Goal: Task Accomplishment & Management: Use online tool/utility

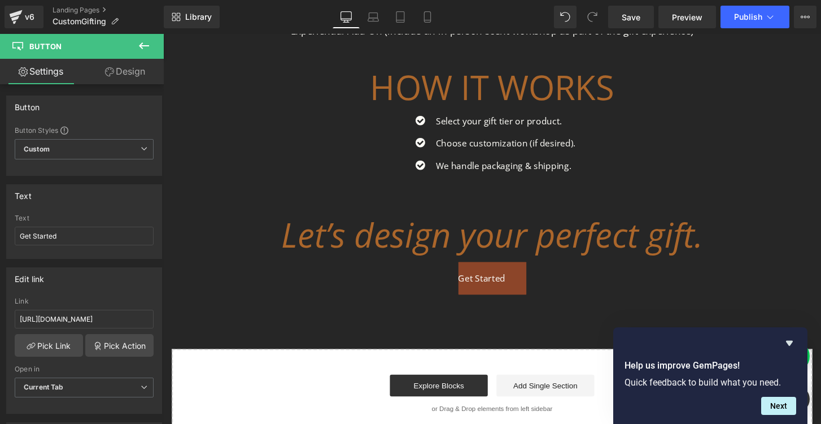
scroll to position [618, 0]
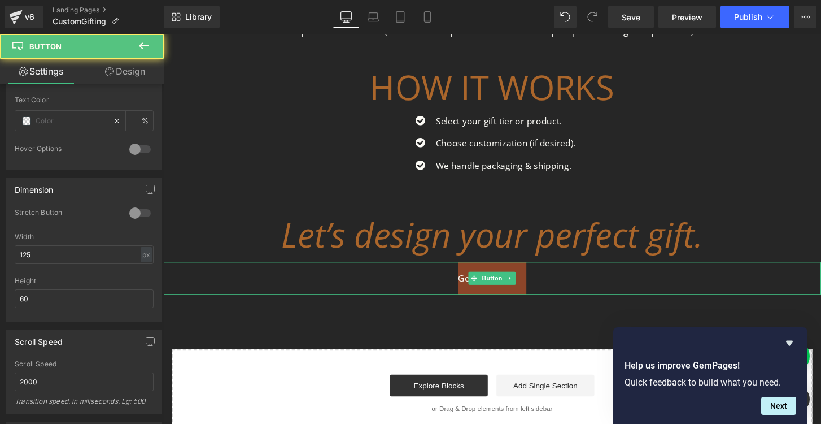
click at [471, 294] on link "Get Started" at bounding box center [505, 287] width 71 height 34
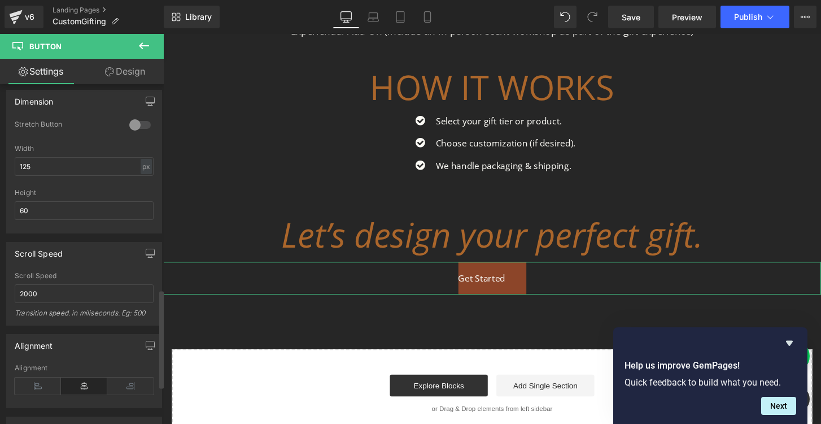
scroll to position [709, 0]
click at [33, 385] on icon at bounding box center [38, 383] width 46 height 17
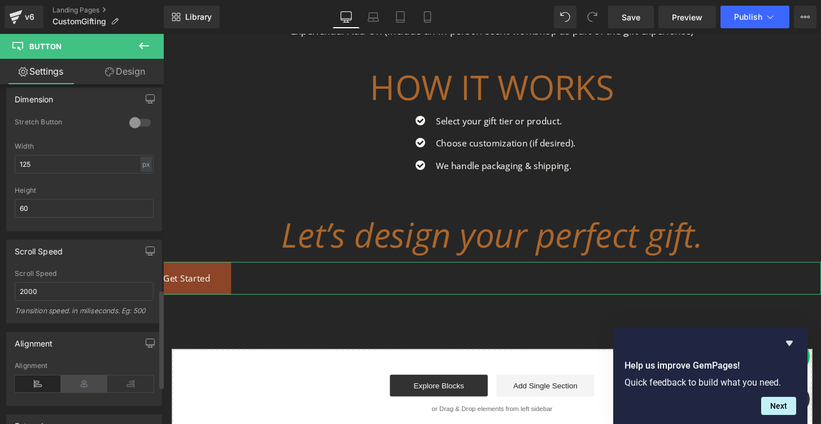
click at [84, 382] on icon at bounding box center [84, 383] width 46 height 17
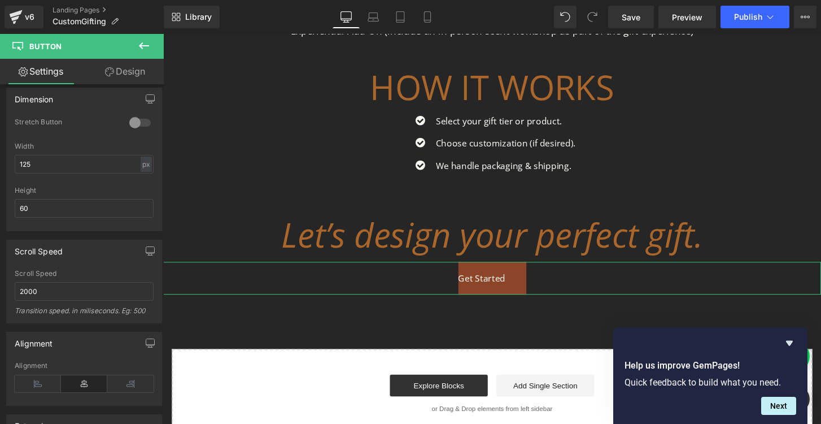
click at [124, 71] on link "Design" at bounding box center [125, 71] width 82 height 25
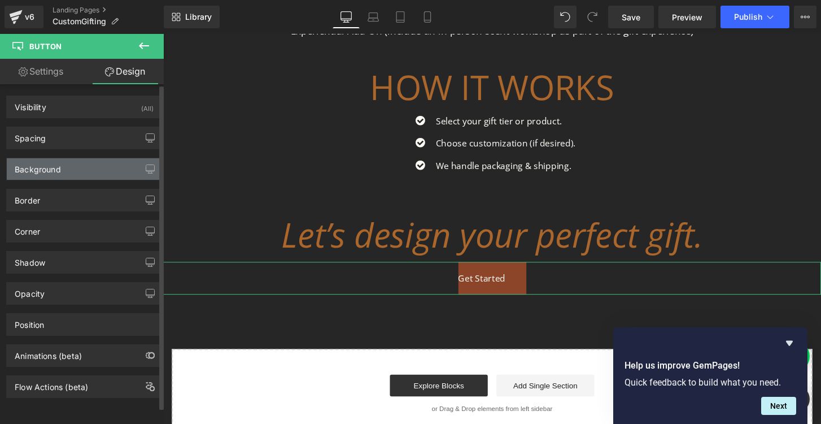
type input "0"
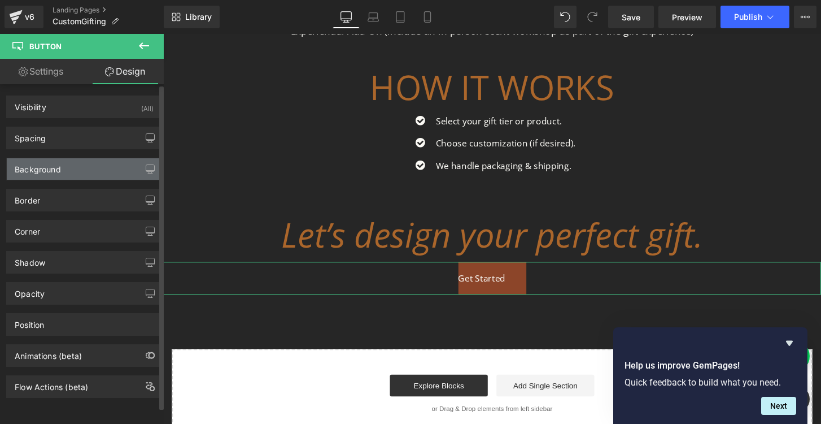
type input "0"
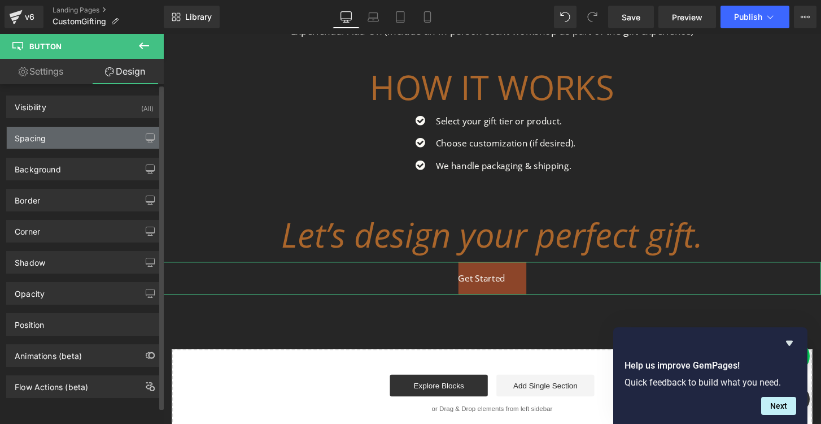
click at [55, 137] on div "Spacing" at bounding box center [84, 137] width 155 height 21
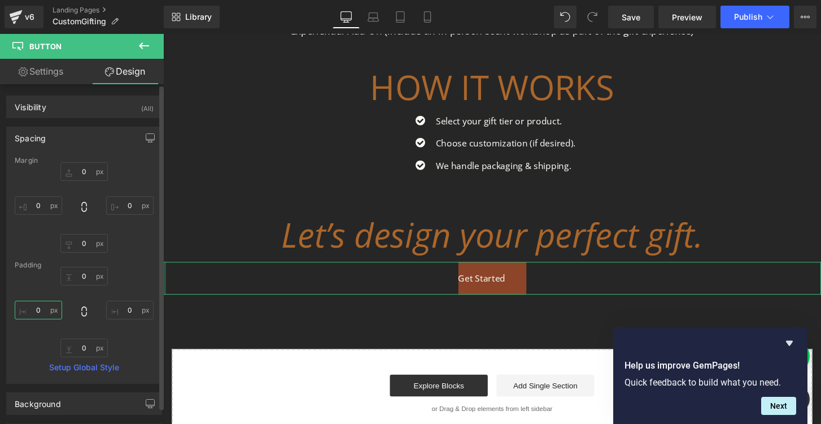
click at [31, 309] on input "0" at bounding box center [38, 309] width 47 height 19
type input "1"
type input "2"
type input "17"
click at [634, 15] on span "Save" at bounding box center [631, 17] width 19 height 12
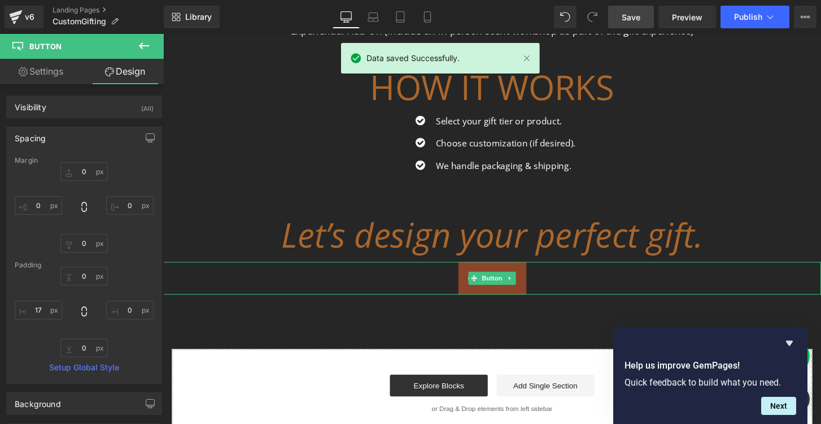
click at [470, 283] on link "Get Started" at bounding box center [505, 287] width 71 height 34
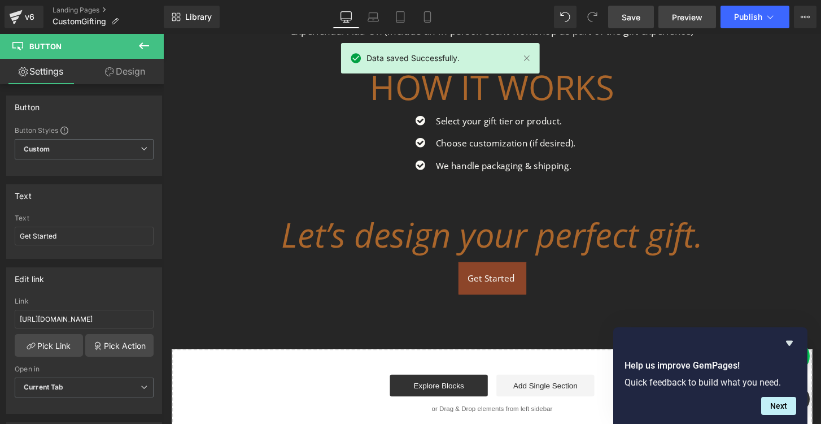
click at [683, 14] on span "Preview" at bounding box center [687, 17] width 30 height 12
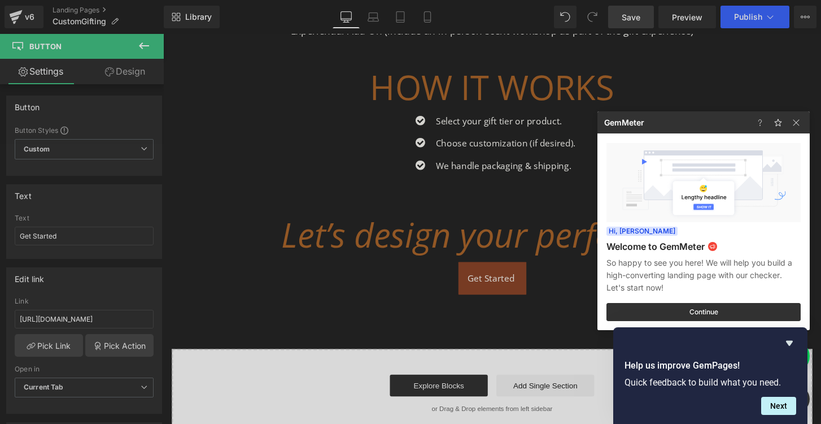
click at [304, 158] on div at bounding box center [410, 212] width 821 height 424
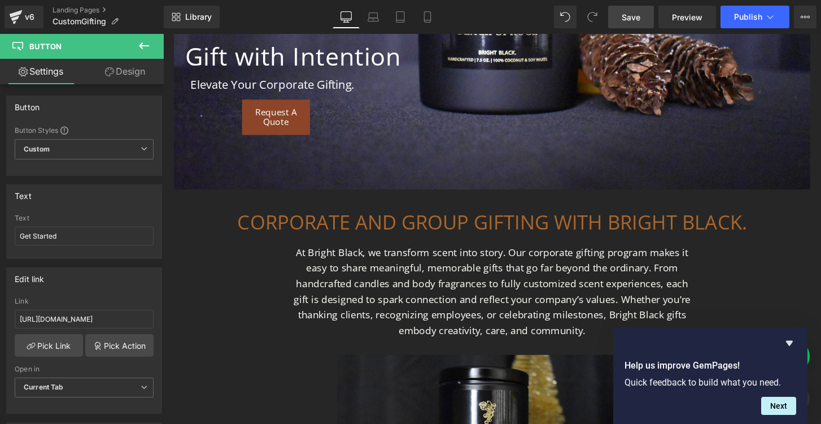
scroll to position [262, 0]
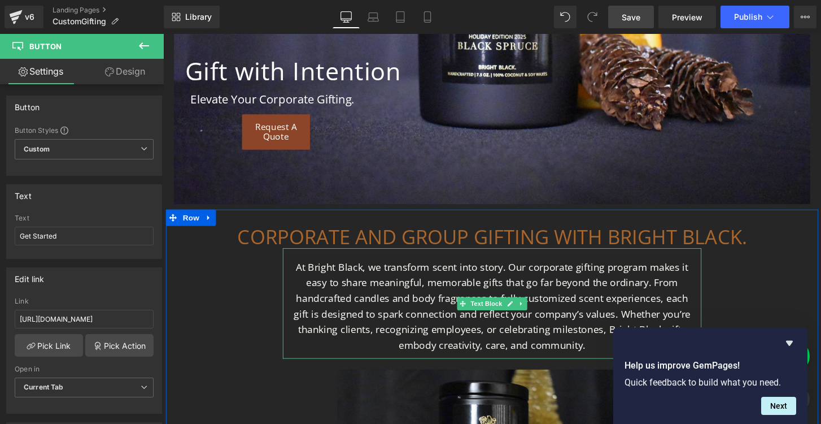
drag, startPoint x: 366, startPoint y: 281, endPoint x: 383, endPoint y: 278, distance: 16.7
click at [366, 281] on p "At Bright Black, we transform scent into story. Our corporate gifting program m…" at bounding box center [505, 317] width 424 height 98
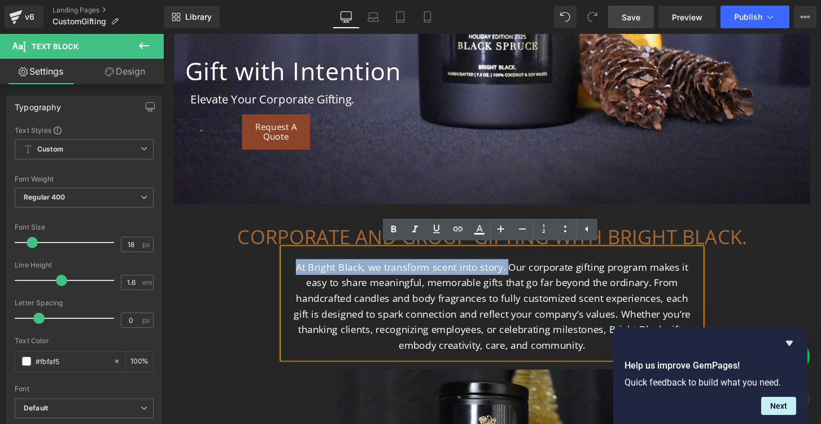
drag, startPoint x: 523, startPoint y: 277, endPoint x: 296, endPoint y: 278, distance: 227.0
click at [296, 278] on p "At Bright Black, we transform scent into story. Our corporate gifting program m…" at bounding box center [505, 317] width 424 height 98
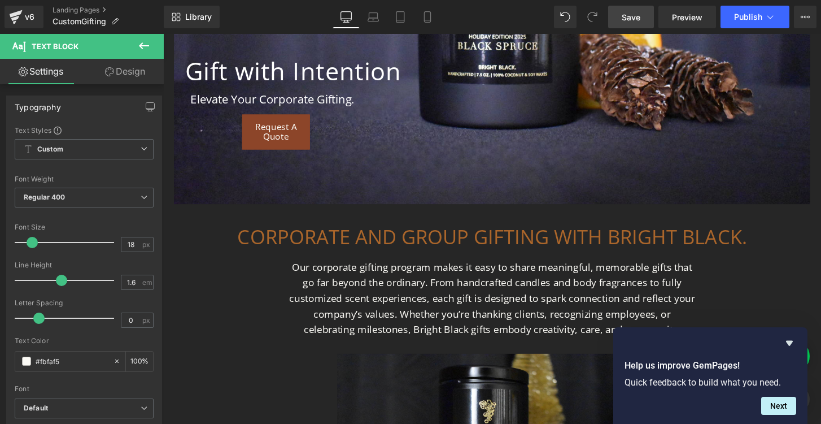
click at [630, 24] on link "Save" at bounding box center [631, 17] width 46 height 23
click at [146, 43] on icon at bounding box center [144, 46] width 14 height 14
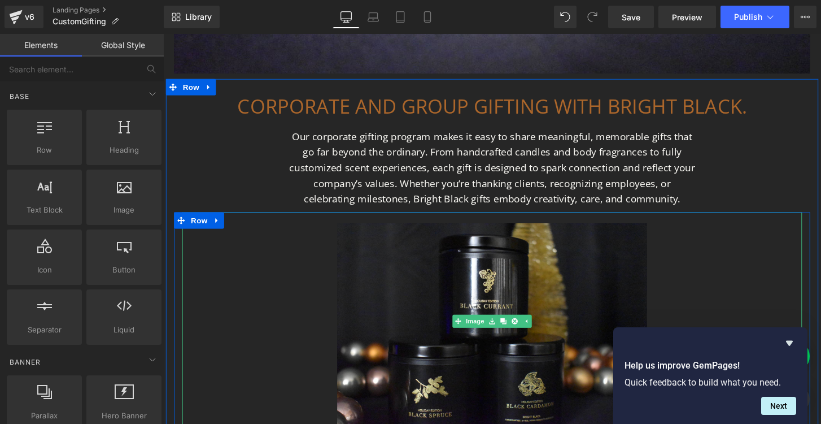
scroll to position [398, 0]
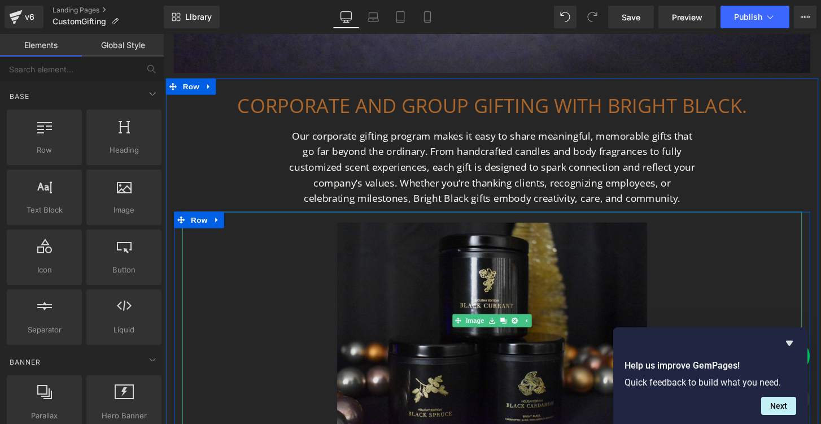
click at [375, 339] on img at bounding box center [505, 332] width 322 height 226
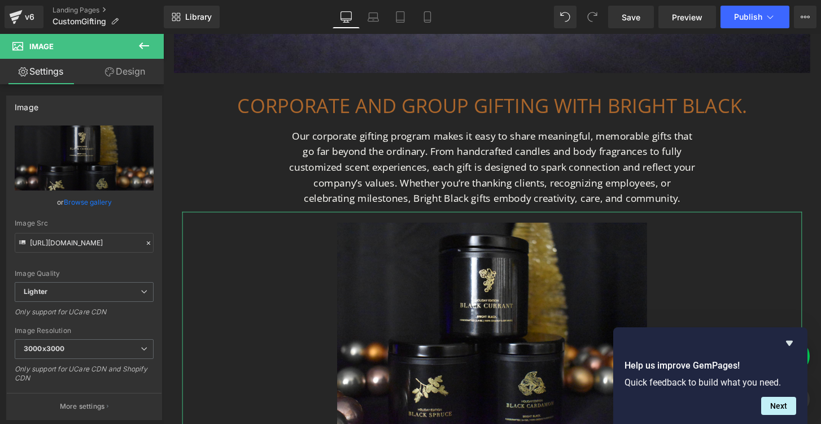
click at [131, 72] on link "Design" at bounding box center [125, 71] width 82 height 25
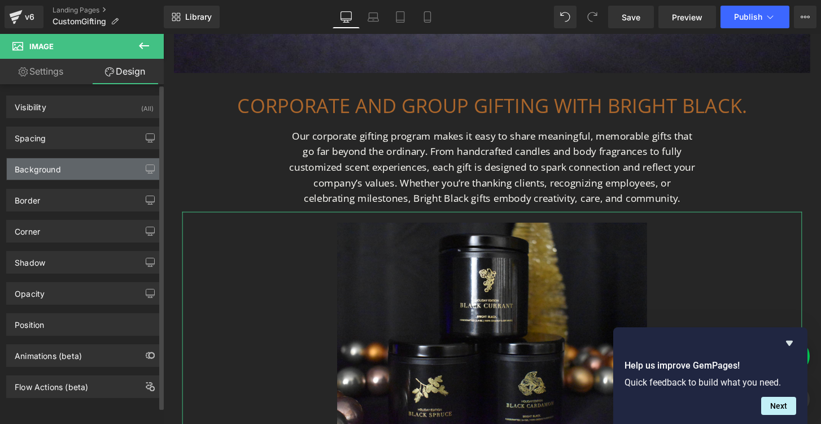
type input "0"
type input "20"
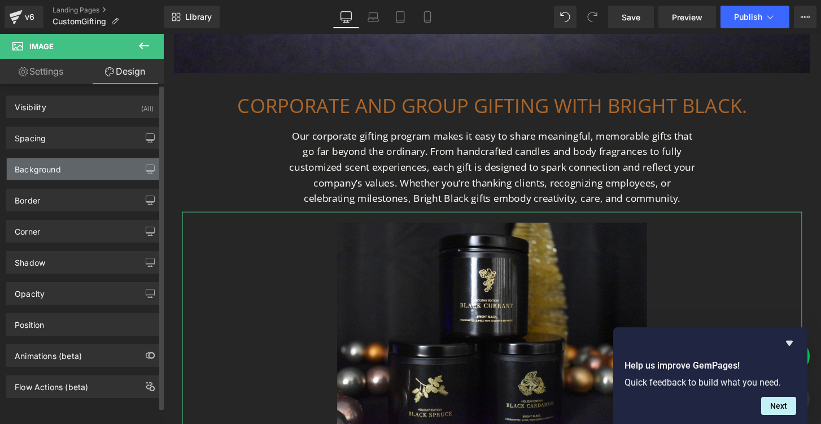
type input "0"
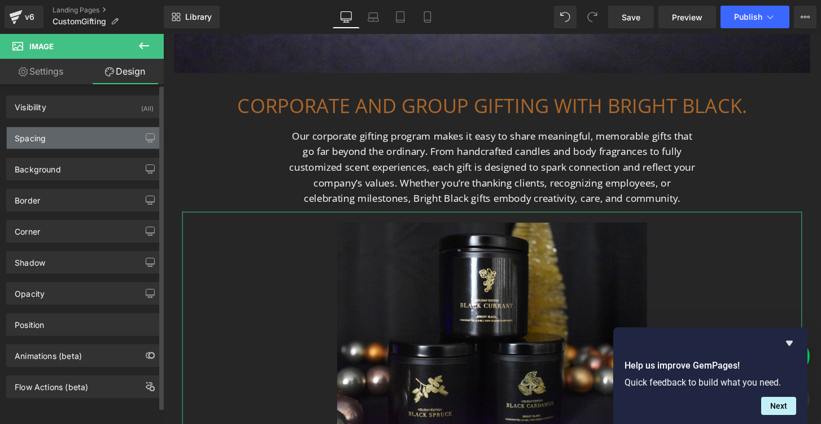
click at [42, 139] on div "Spacing" at bounding box center [30, 135] width 31 height 16
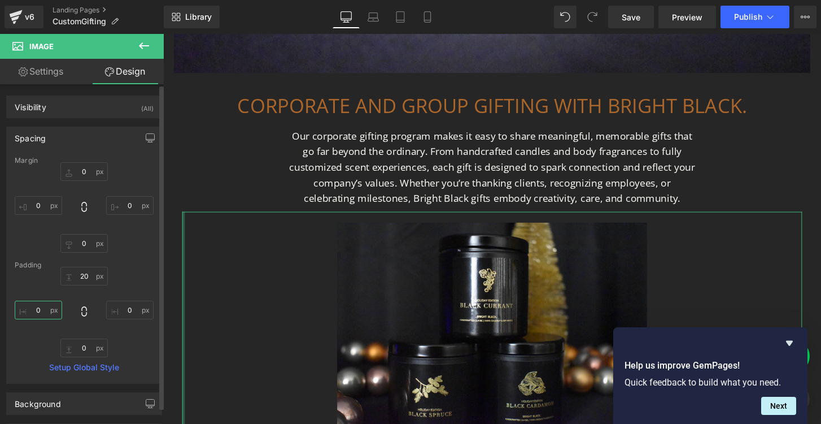
click at [34, 309] on input "0" at bounding box center [38, 309] width 47 height 19
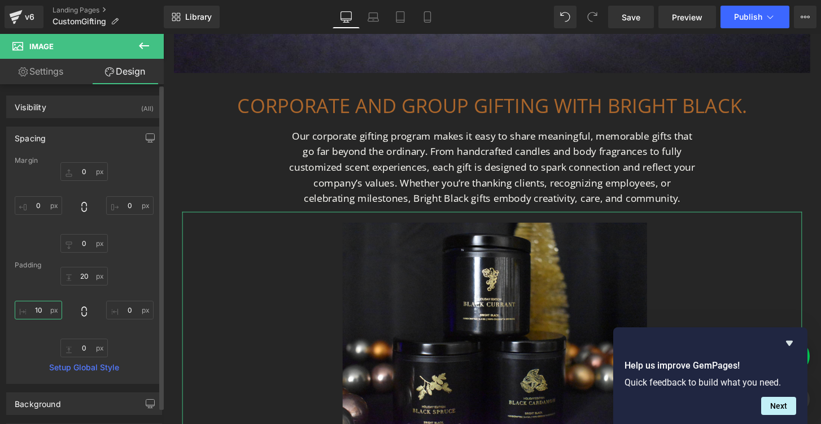
type input "10"
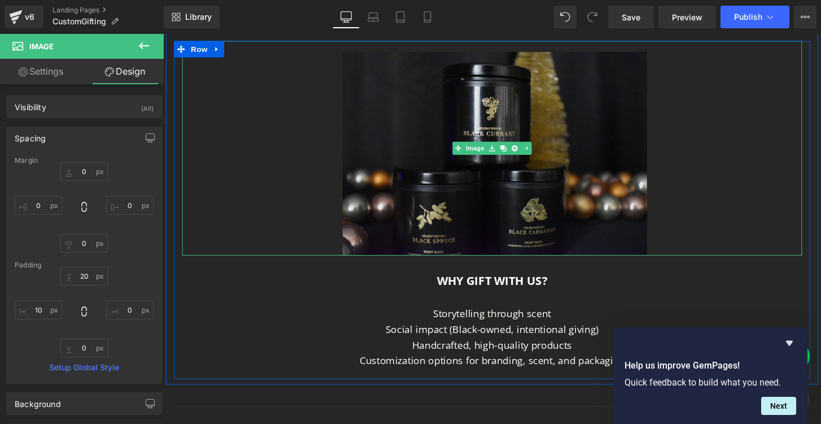
scroll to position [652, 0]
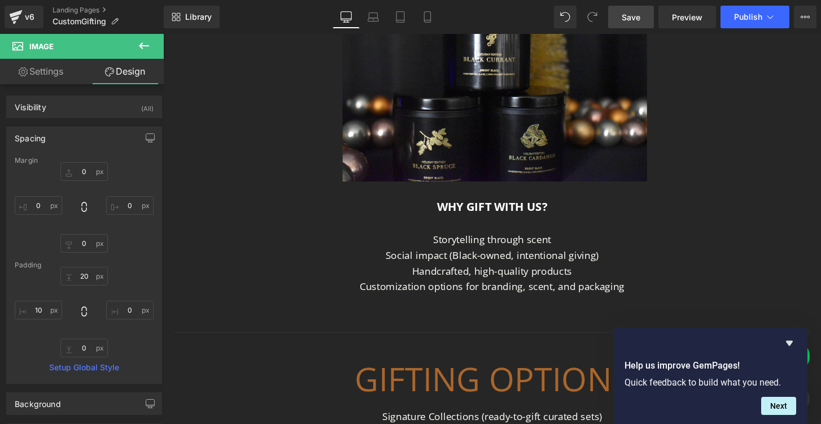
click at [634, 18] on span "Save" at bounding box center [631, 17] width 19 height 12
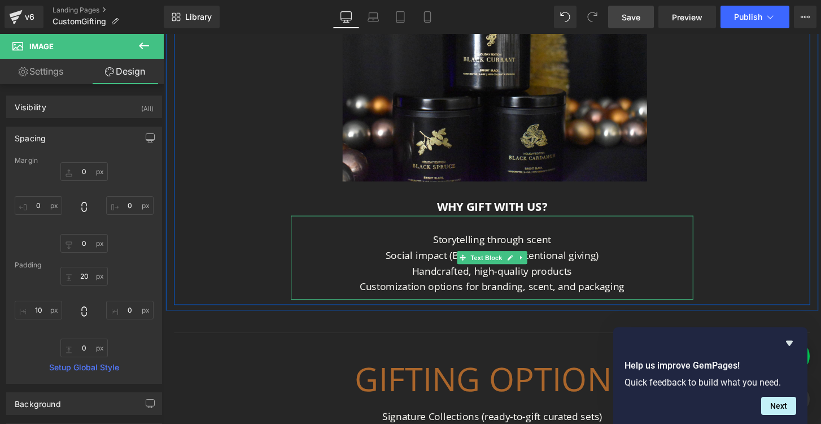
click at [444, 254] on p "Storytelling through scent" at bounding box center [505, 247] width 407 height 16
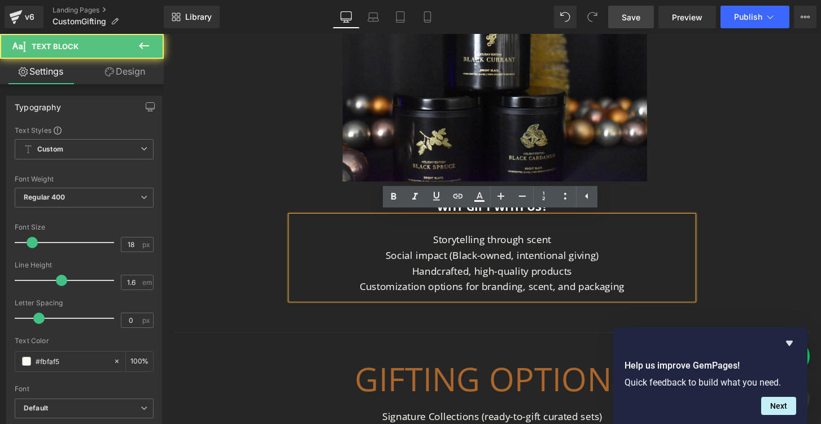
click at [596, 255] on p "Social impact (Black-owned, intentional giving)" at bounding box center [505, 263] width 407 height 16
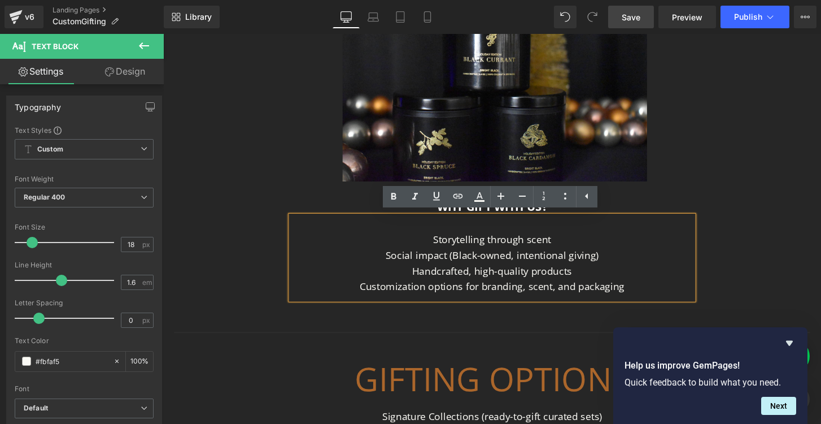
click at [575, 253] on p "Storytelling through scent" at bounding box center [505, 247] width 407 height 16
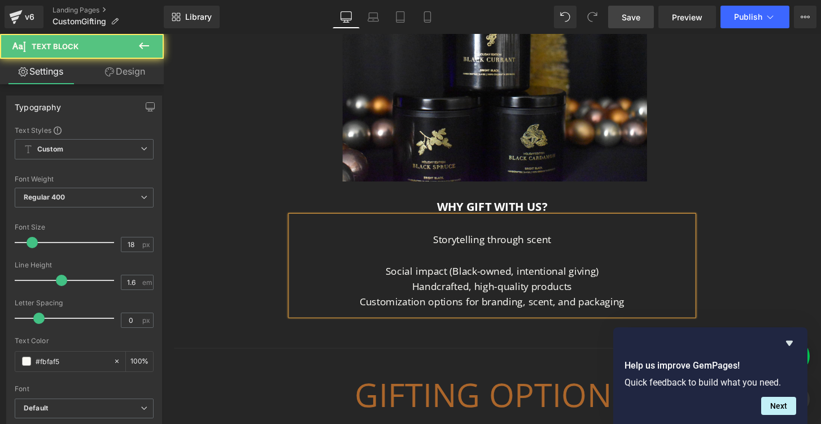
click at [640, 273] on p "Social impact (Black-owned, intentional giving)" at bounding box center [505, 280] width 407 height 16
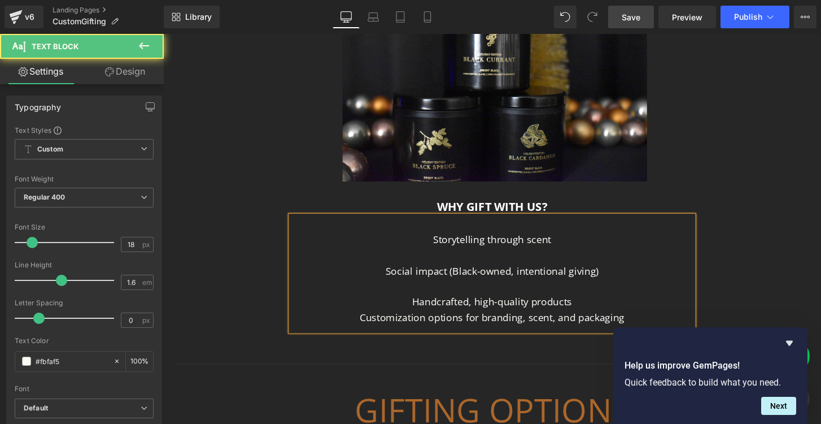
click at [603, 311] on p "Handcrafted, high-quality products" at bounding box center [505, 312] width 407 height 16
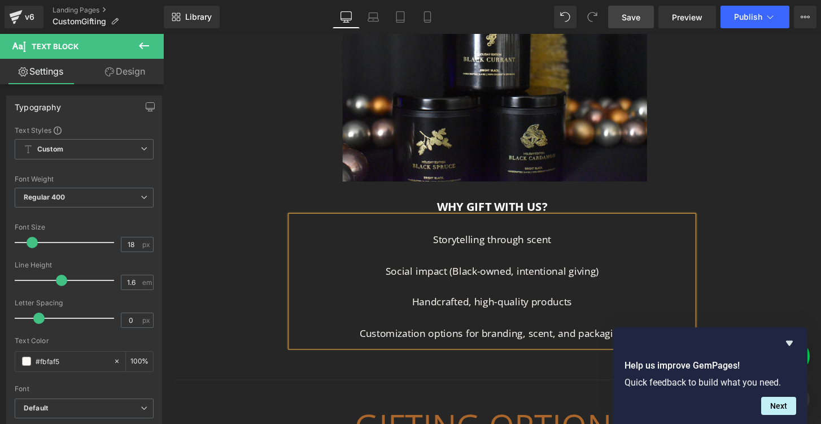
click at [623, 14] on span "Save" at bounding box center [631, 17] width 19 height 12
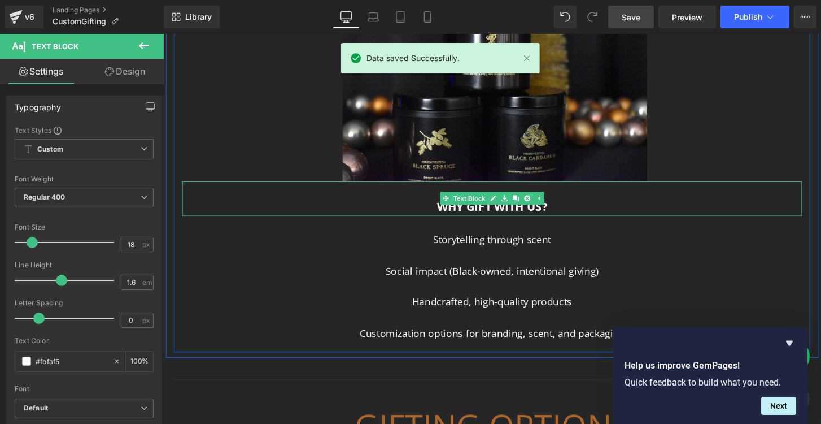
click at [462, 212] on strong "WHY GIFT WITH US?" at bounding box center [505, 213] width 115 height 16
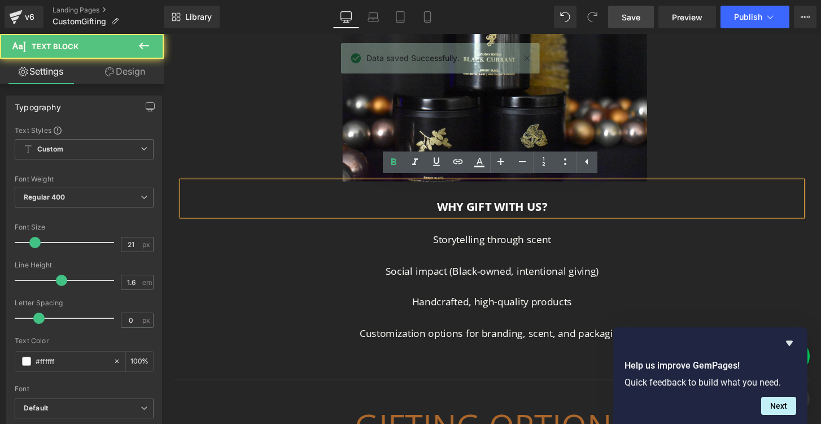
click at [461, 212] on strong "WHY GIFT WITH US?" at bounding box center [505, 213] width 115 height 16
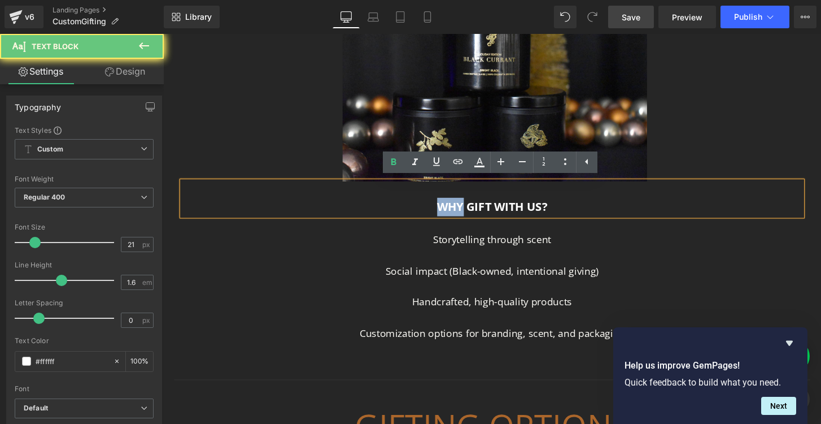
click at [461, 212] on strong "WHY GIFT WITH US?" at bounding box center [505, 213] width 115 height 16
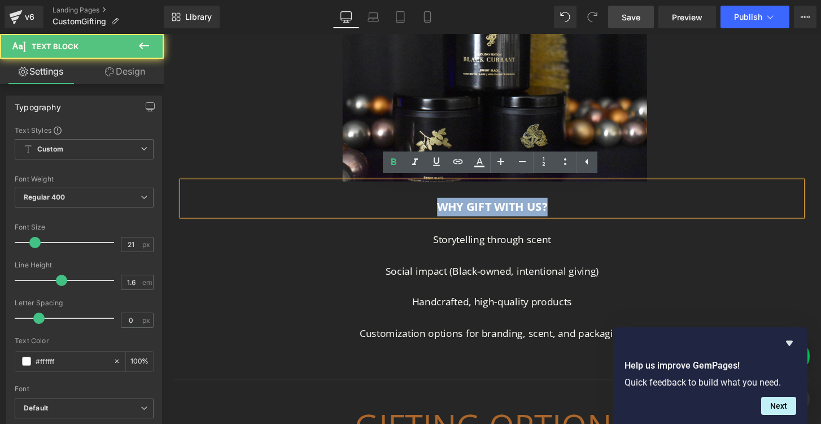
click at [461, 212] on strong "WHY GIFT WITH US?" at bounding box center [505, 213] width 115 height 16
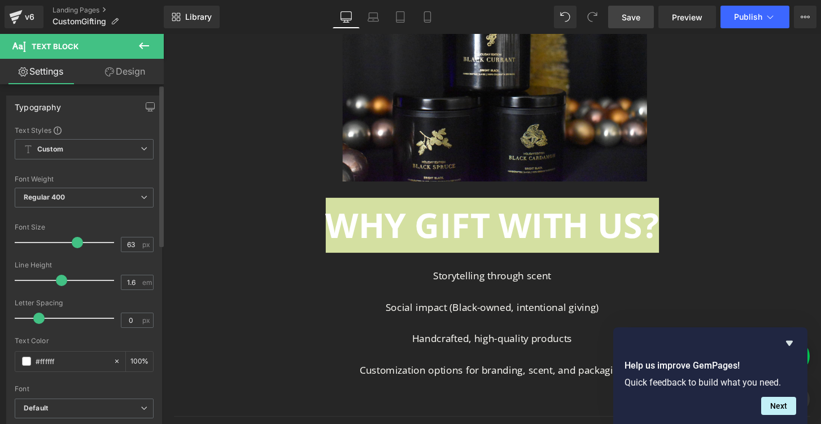
drag, startPoint x: 33, startPoint y: 241, endPoint x: 73, endPoint y: 248, distance: 40.1
click at [73, 248] on div at bounding box center [67, 242] width 94 height 23
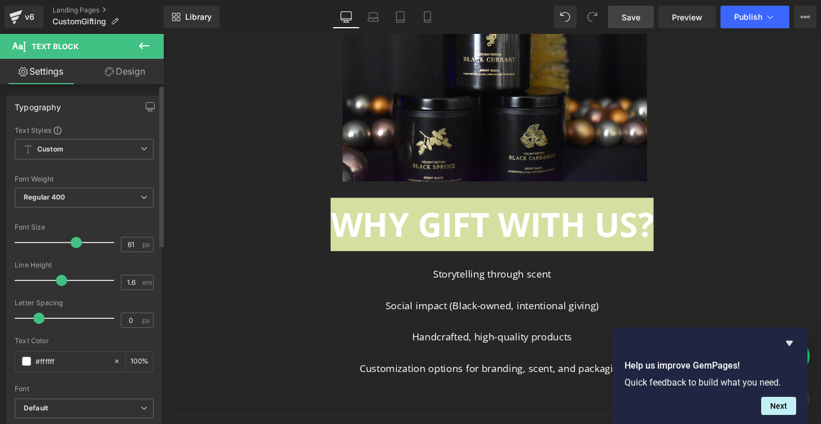
type input "60"
click at [73, 241] on span at bounding box center [73, 242] width 11 height 11
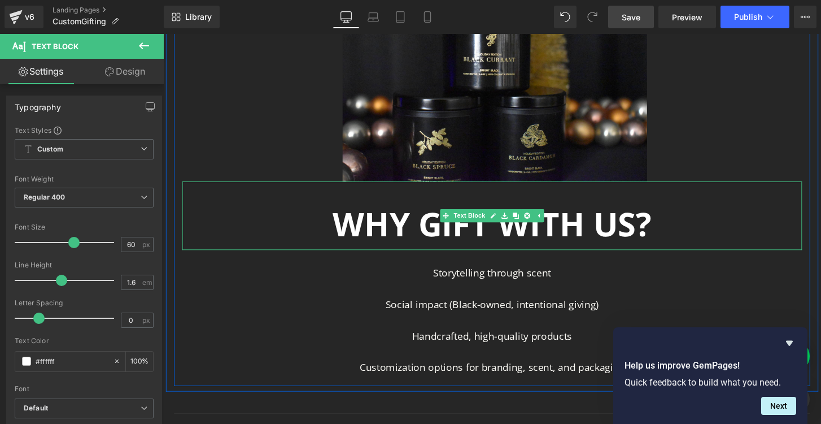
click at [359, 238] on strong "WHY GIFT WITH US?" at bounding box center [504, 231] width 331 height 46
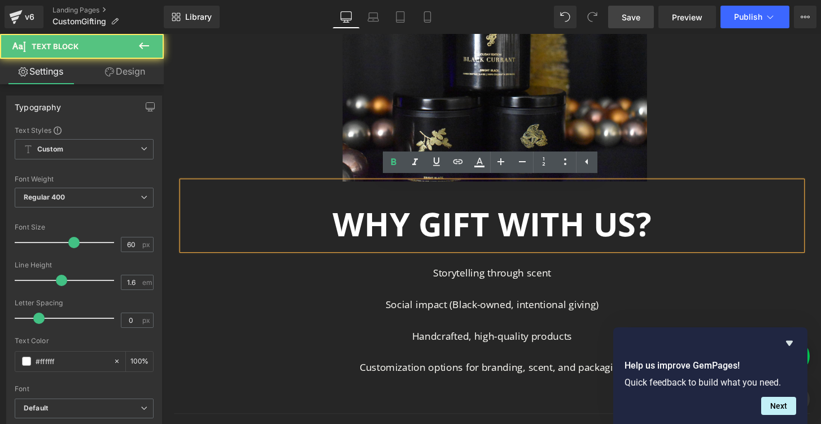
click at [348, 229] on strong "WHY GIFT WITH US?" at bounding box center [504, 231] width 331 height 46
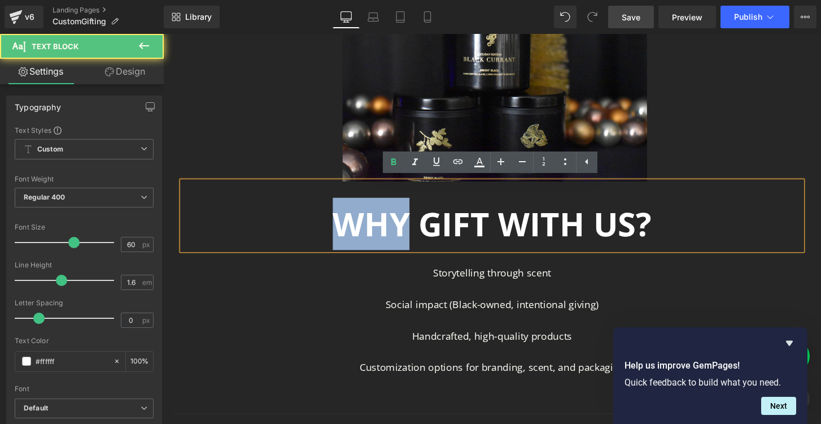
click at [348, 229] on strong "WHY GIFT WITH US?" at bounding box center [504, 231] width 331 height 46
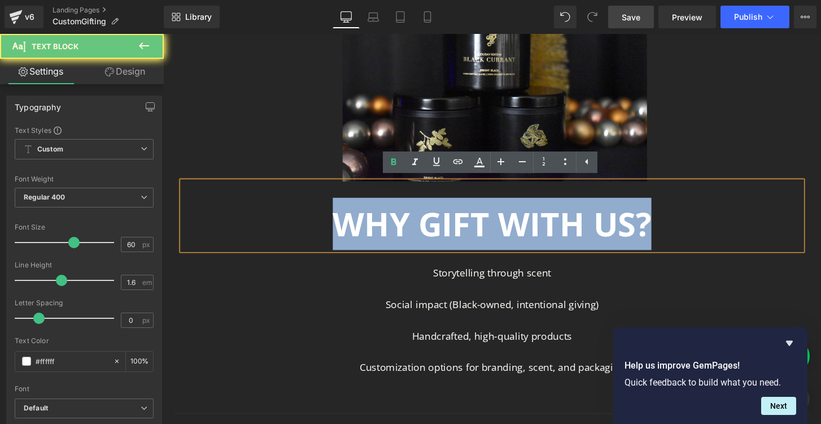
click at [348, 229] on strong "WHY GIFT WITH US?" at bounding box center [504, 231] width 331 height 46
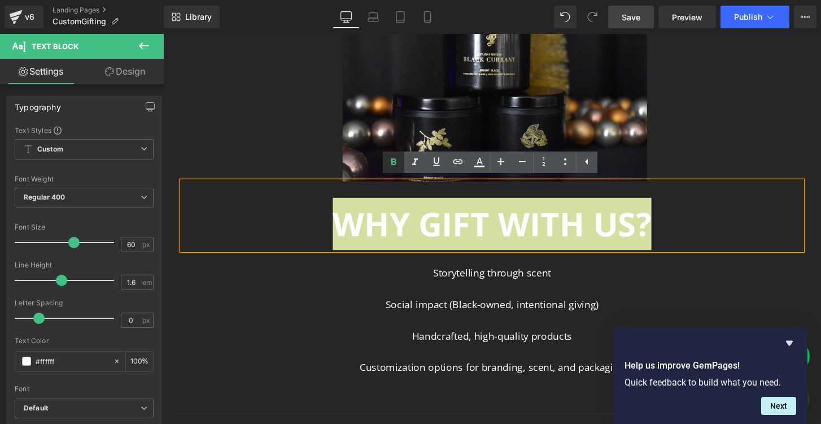
click at [392, 160] on icon at bounding box center [393, 162] width 5 height 7
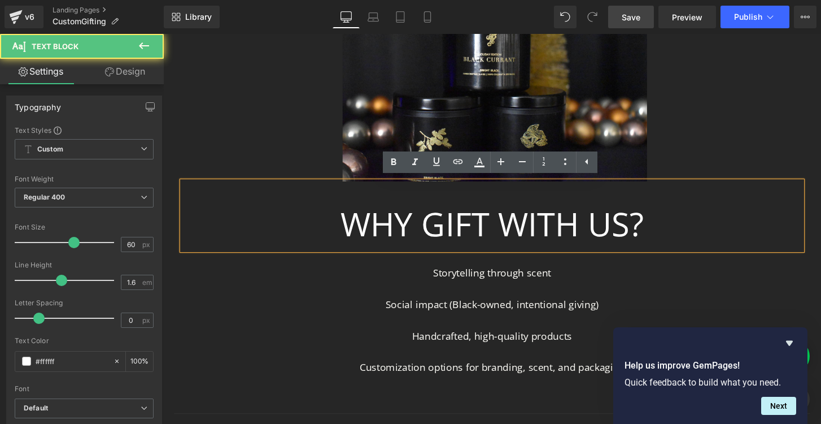
click at [379, 230] on p "WHY GIFT WITH US?" at bounding box center [505, 231] width 610 height 54
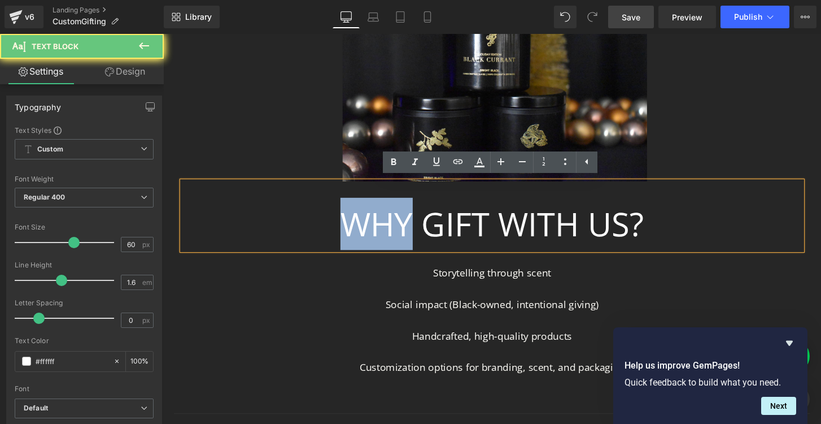
click at [379, 230] on p "WHY GIFT WITH US?" at bounding box center [505, 231] width 610 height 54
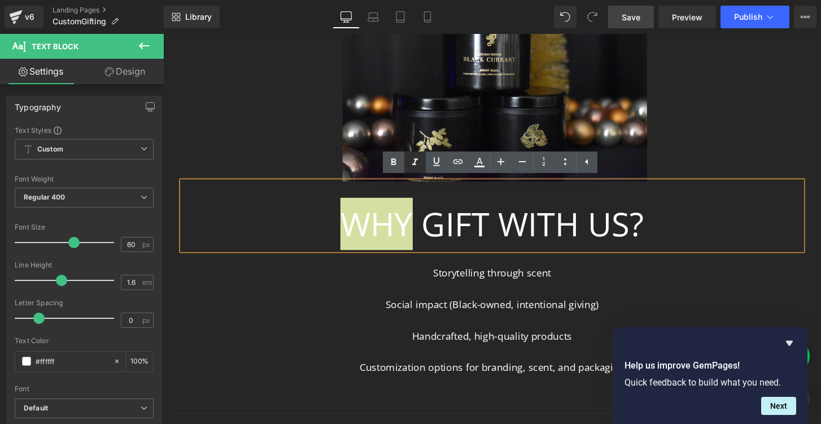
click at [413, 164] on icon at bounding box center [415, 162] width 6 height 7
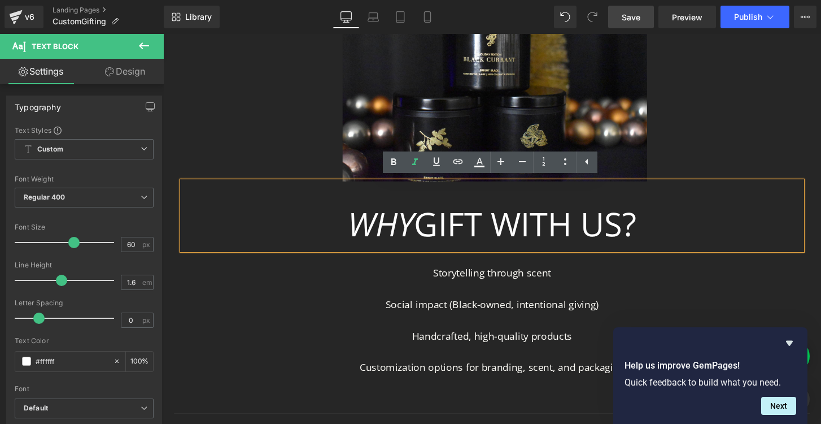
click at [244, 322] on div "Image WHY GIFT WITH US? Text Block Storytelling through scent Social impact (Bl…" at bounding box center [504, 178] width 661 height 429
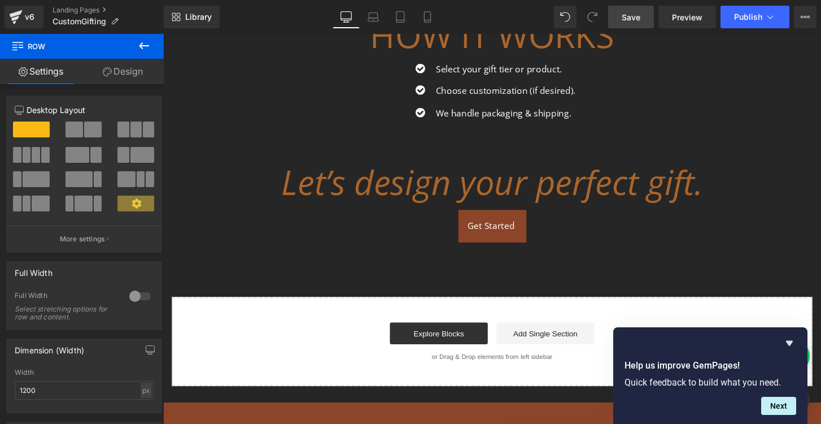
scroll to position [1291, 0]
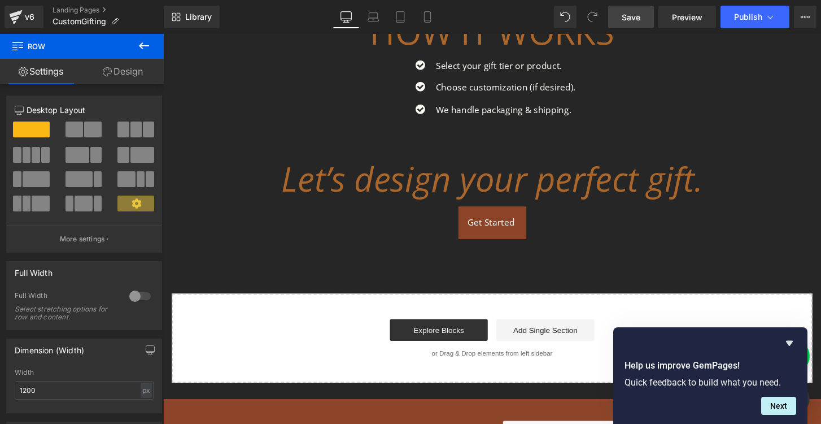
click at [627, 18] on span "Save" at bounding box center [631, 17] width 19 height 12
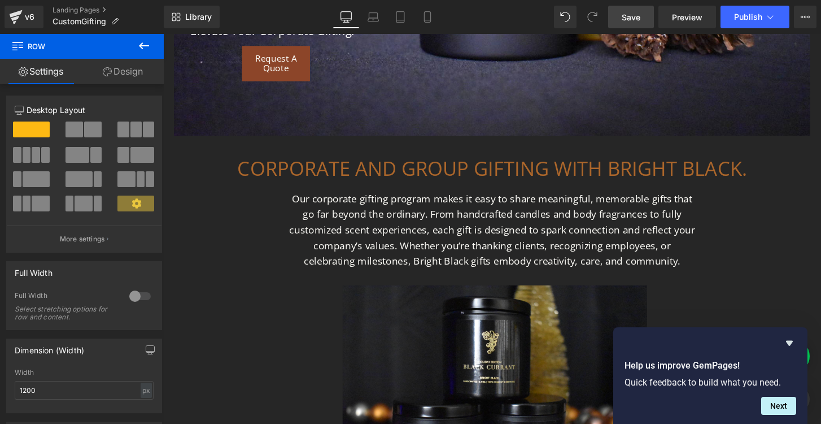
scroll to position [0, 0]
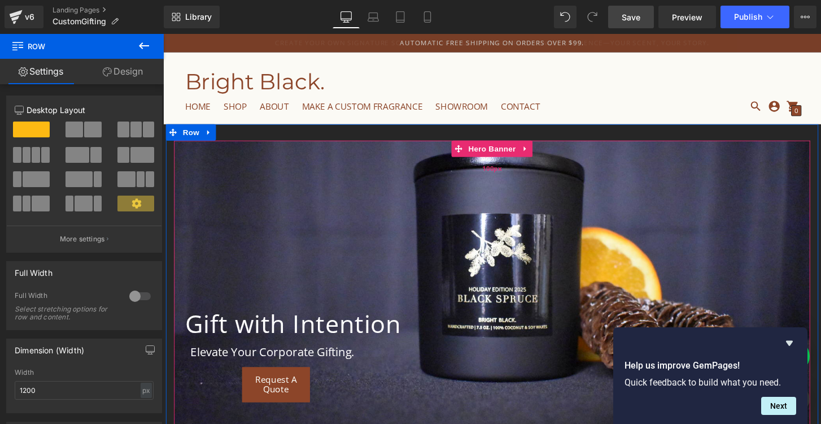
click at [258, 199] on div "100px" at bounding box center [504, 173] width 661 height 56
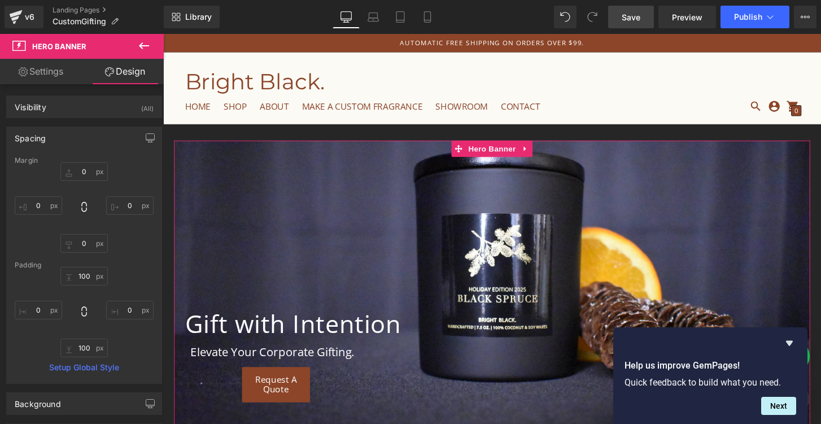
click at [46, 64] on link "Settings" at bounding box center [41, 71] width 82 height 25
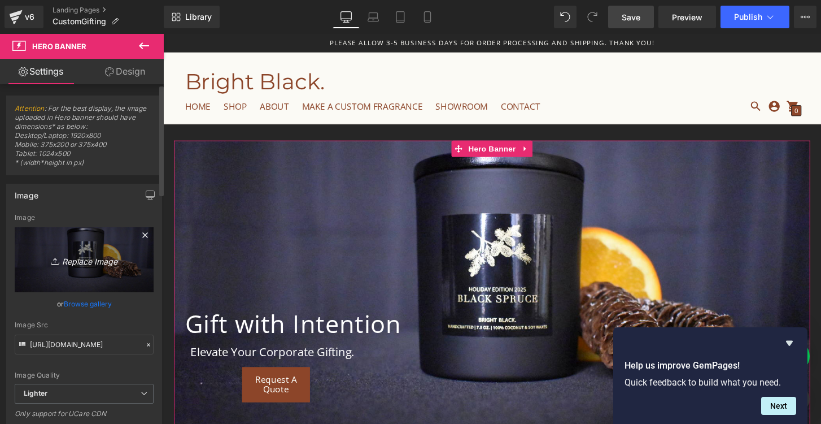
click at [80, 262] on icon "Replace Image" at bounding box center [84, 259] width 90 height 14
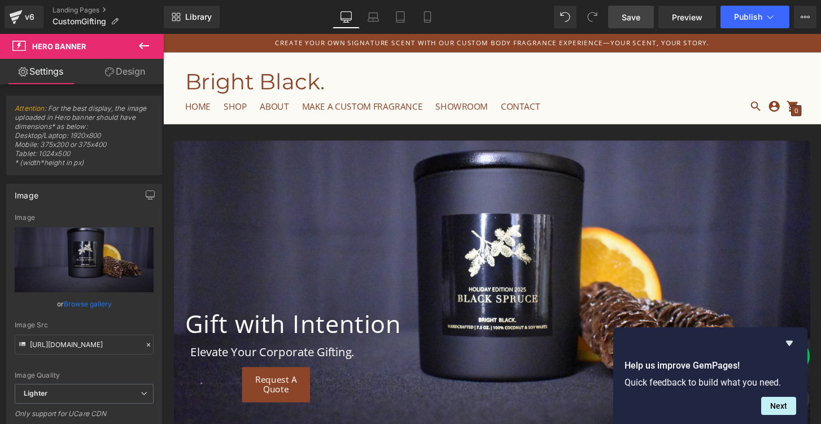
type input "C:\fakepath\DSC_0784 (1).jpg"
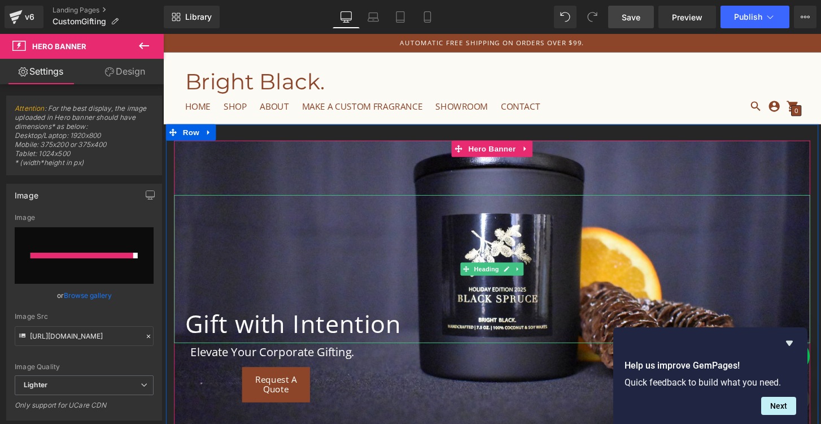
type input "[URL][DOMAIN_NAME]"
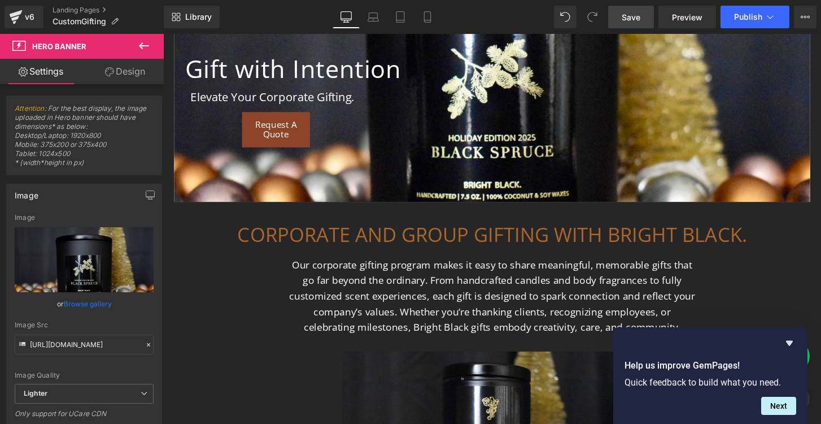
scroll to position [252, 0]
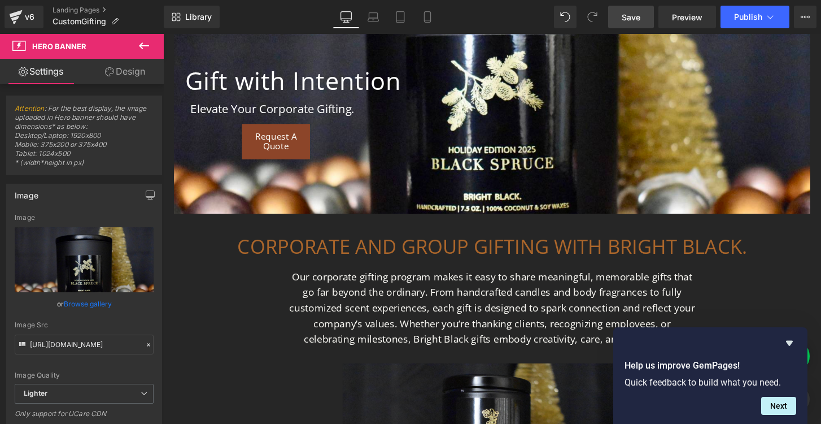
click at [633, 11] on span "Save" at bounding box center [631, 17] width 19 height 12
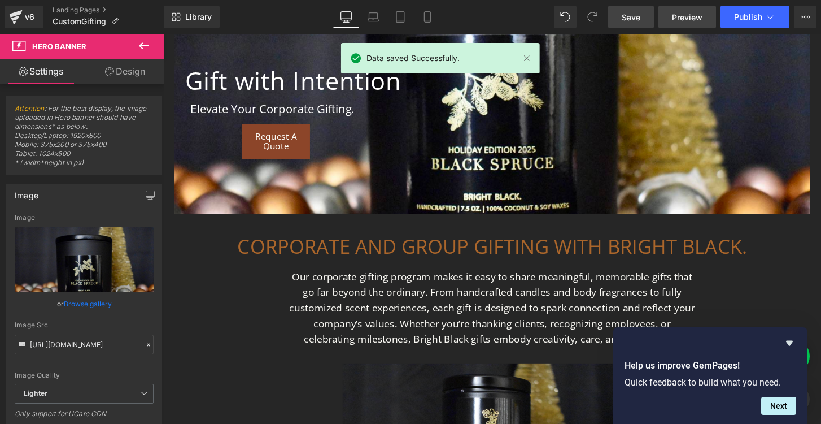
click at [696, 16] on span "Preview" at bounding box center [687, 17] width 30 height 12
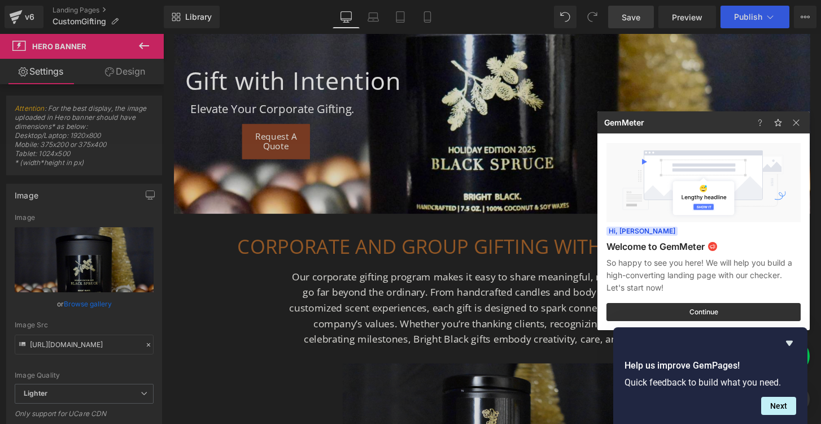
click at [387, 80] on div at bounding box center [410, 212] width 821 height 424
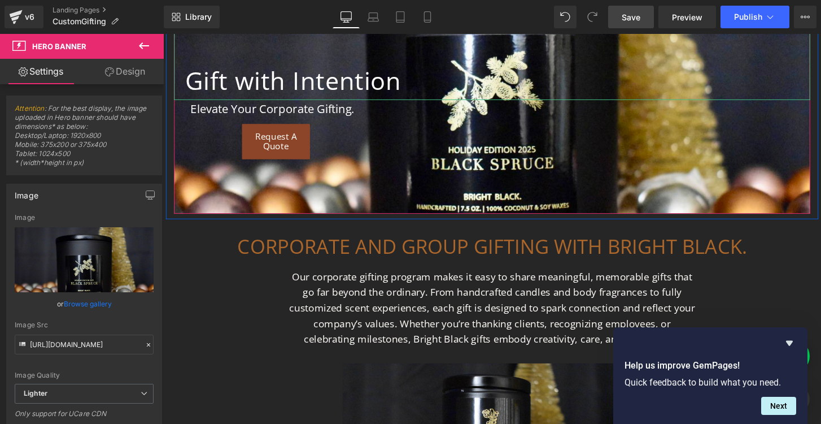
click at [409, 84] on h1 "Gift with Intention" at bounding box center [510, 82] width 649 height 41
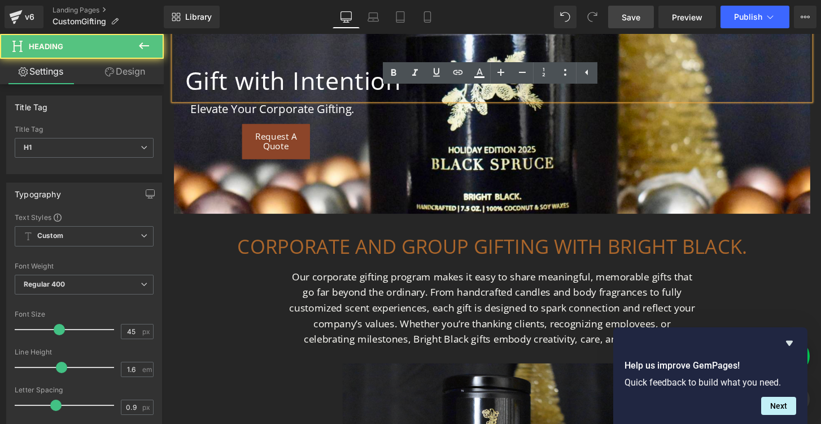
click at [413, 94] on h1 "Gift with Intention" at bounding box center [510, 82] width 649 height 41
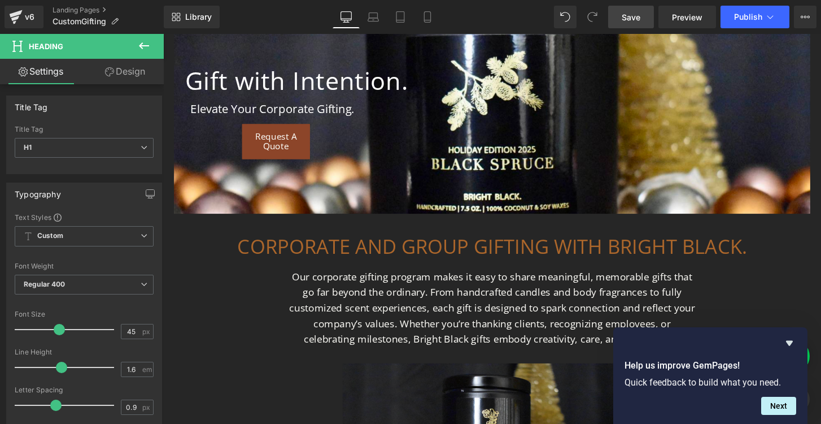
click at [638, 15] on span "Save" at bounding box center [631, 17] width 19 height 12
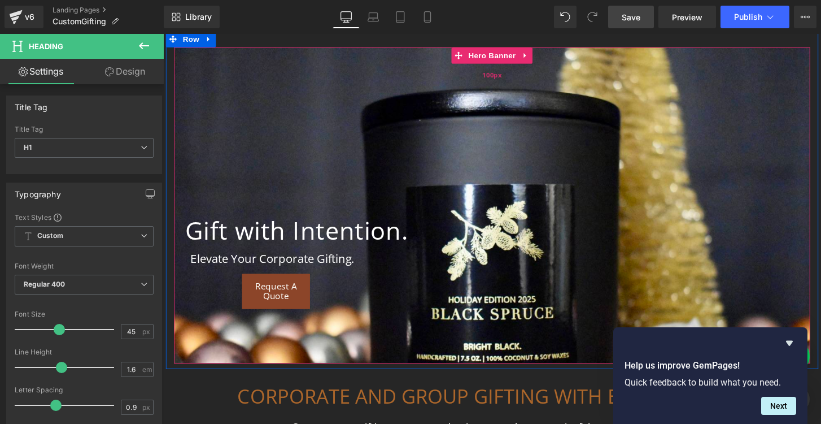
scroll to position [99, 0]
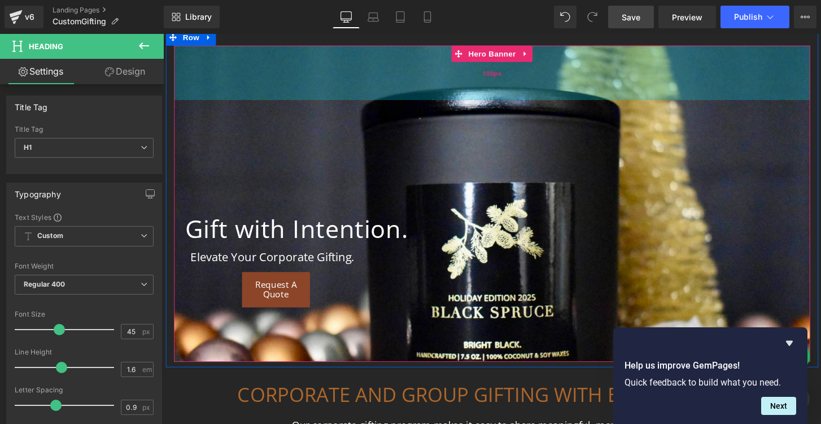
click at [395, 59] on div "100px" at bounding box center [504, 74] width 661 height 56
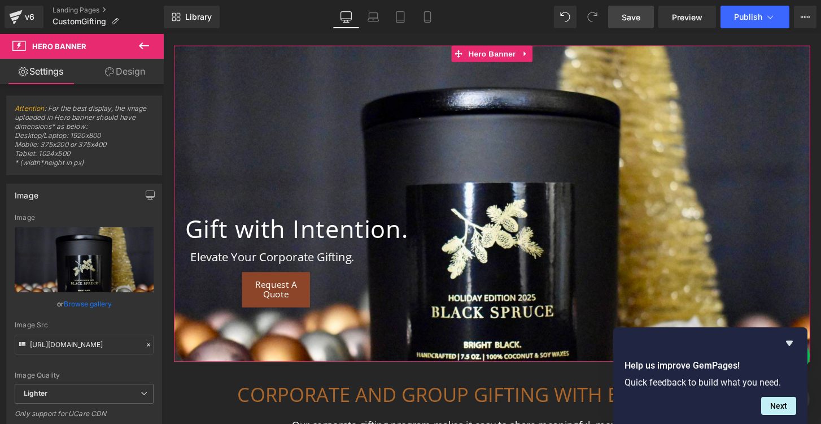
click at [130, 68] on link "Design" at bounding box center [125, 71] width 82 height 25
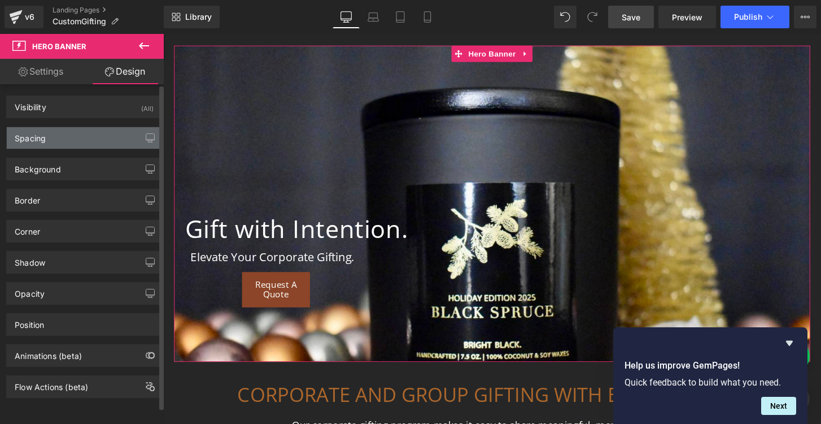
click at [67, 140] on div "Spacing" at bounding box center [84, 137] width 155 height 21
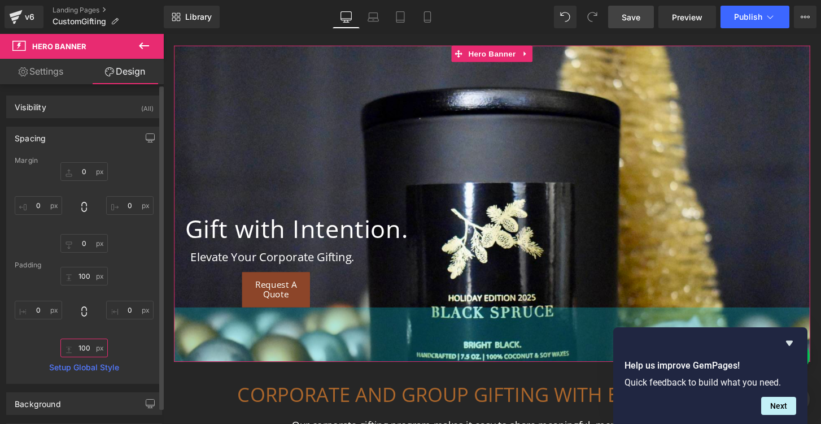
click at [80, 349] on input "100" at bounding box center [83, 347] width 47 height 19
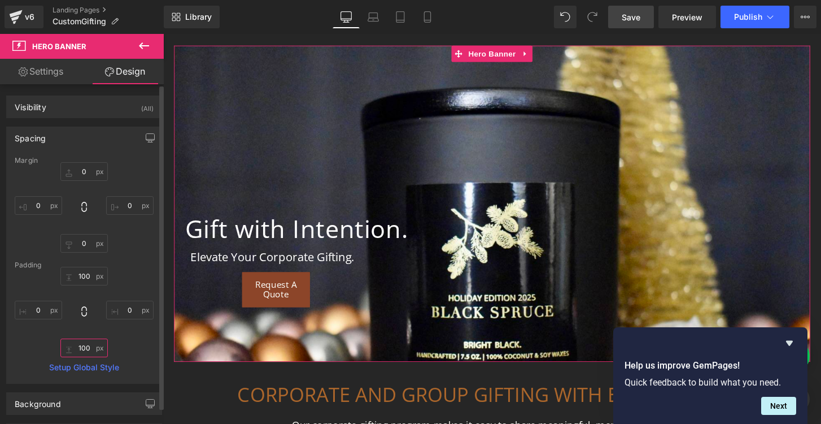
type input "0"
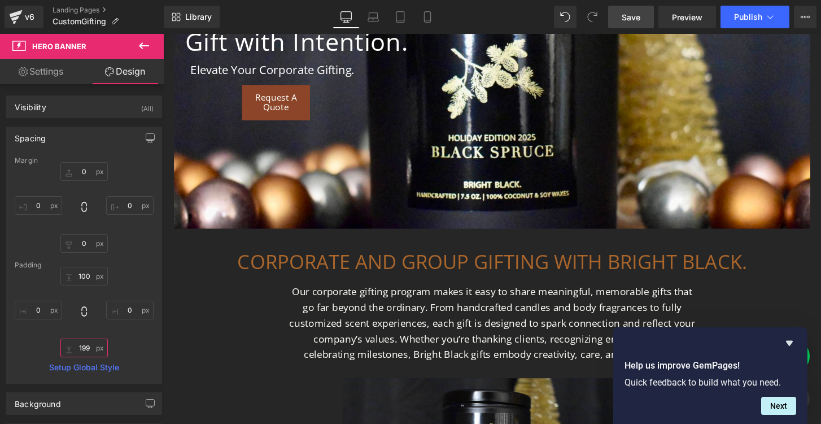
scroll to position [307, 0]
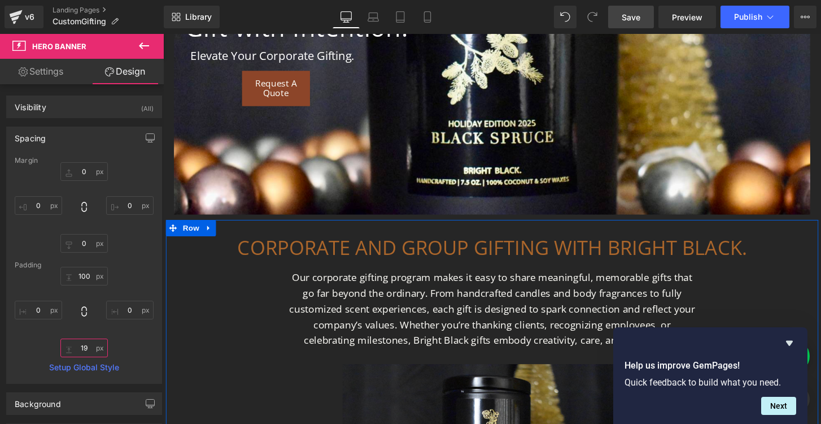
type input "1"
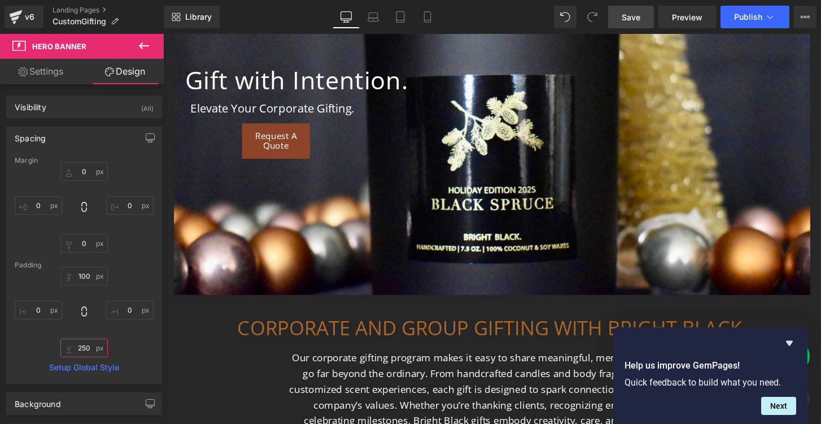
scroll to position [31, 0]
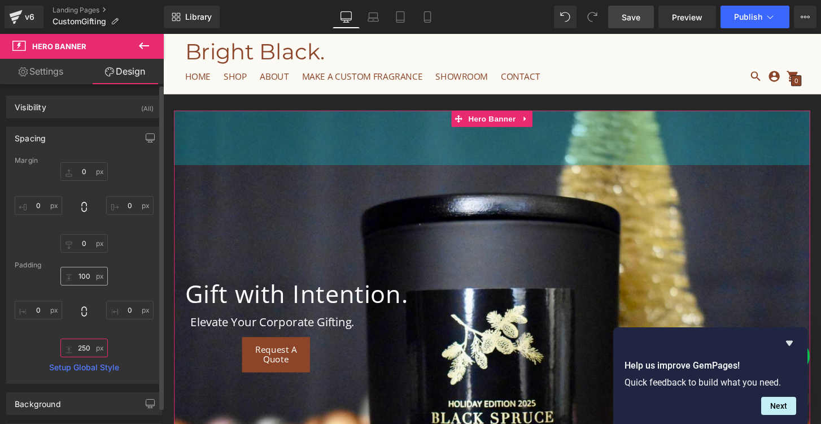
type input "250"
click at [78, 274] on input "100" at bounding box center [83, 276] width 47 height 19
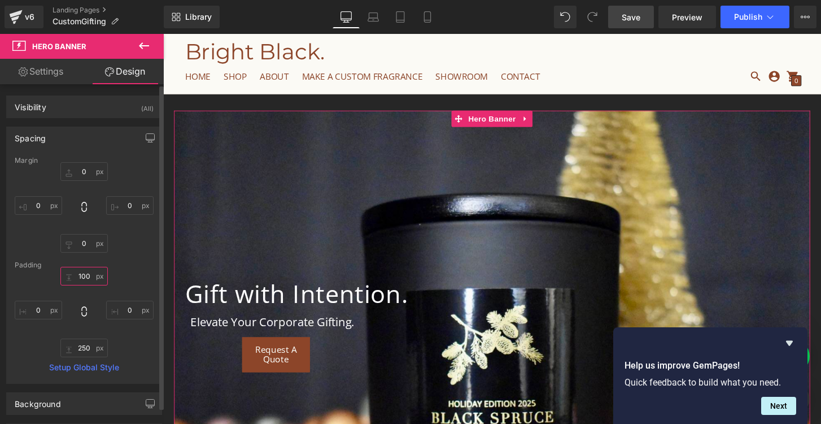
click at [78, 274] on input "100" at bounding box center [83, 276] width 47 height 19
type input "0"
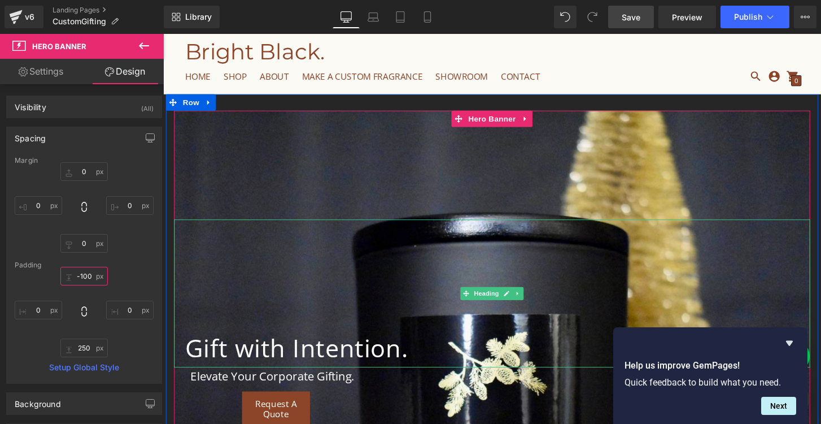
type input "-100"
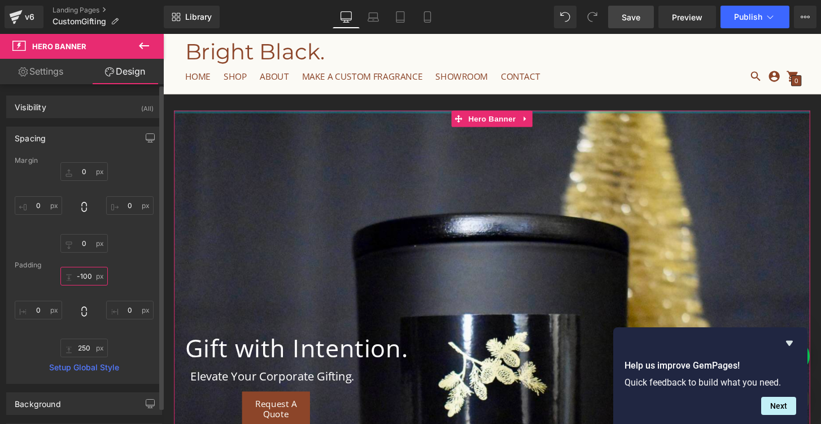
click at [84, 278] on input "-100" at bounding box center [83, 276] width 47 height 19
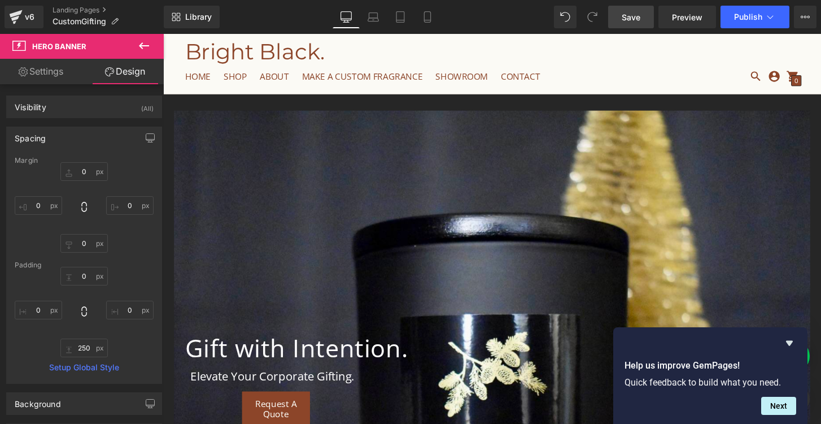
click at [629, 14] on span "Save" at bounding box center [631, 17] width 19 height 12
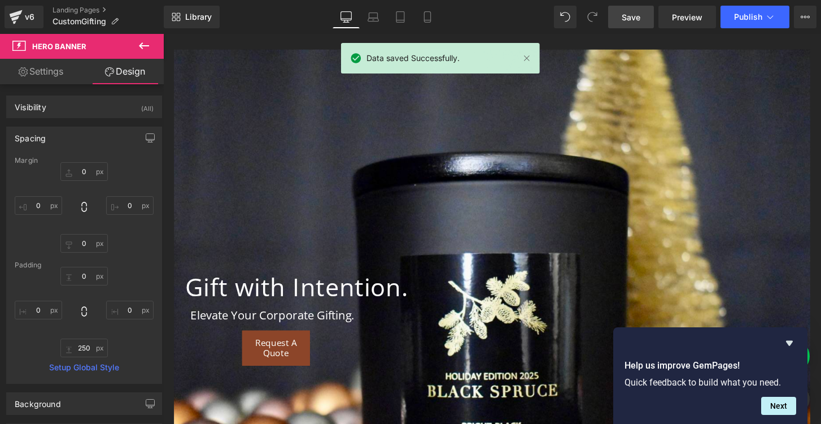
scroll to position [0, 0]
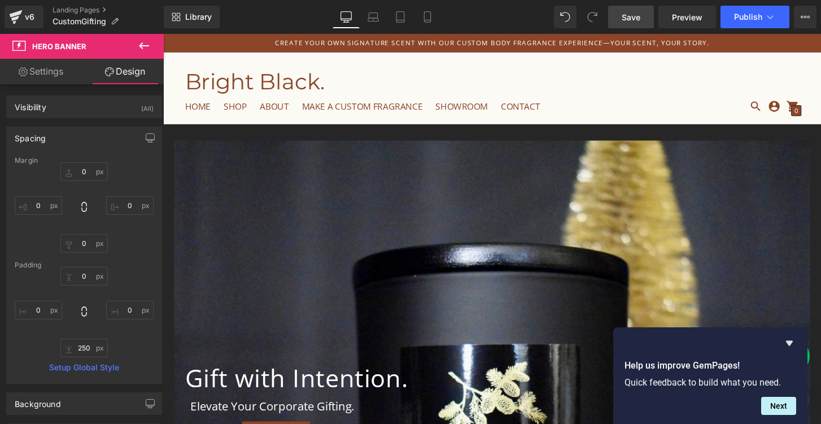
click at [627, 17] on span "Save" at bounding box center [631, 17] width 19 height 12
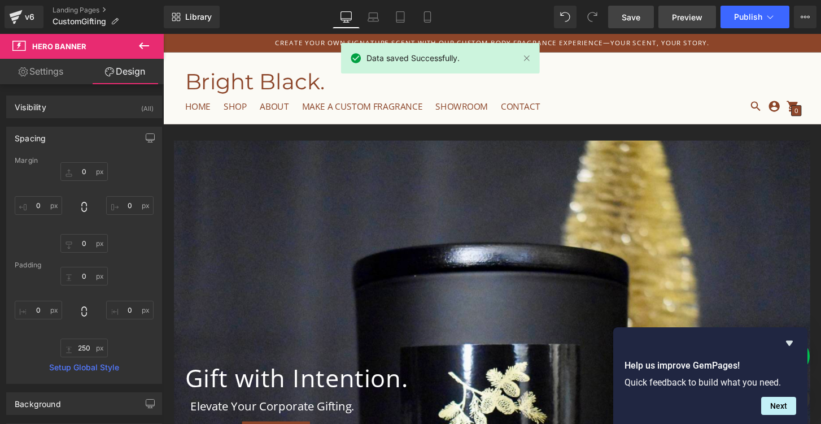
click at [680, 20] on span "Preview" at bounding box center [687, 17] width 30 height 12
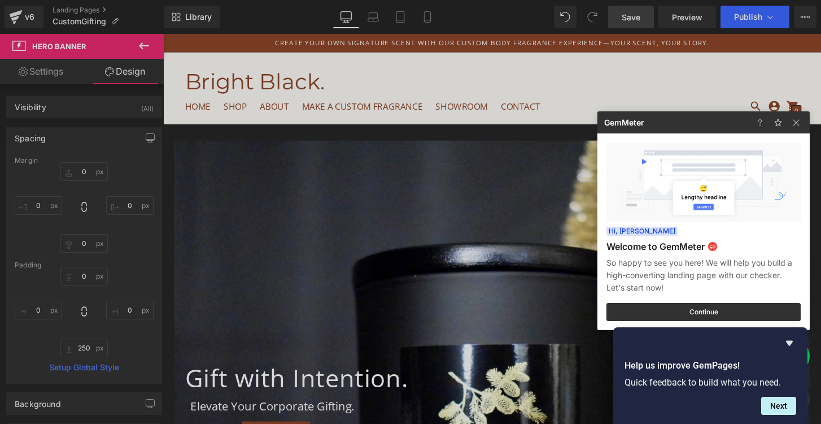
click at [42, 73] on div at bounding box center [410, 212] width 821 height 424
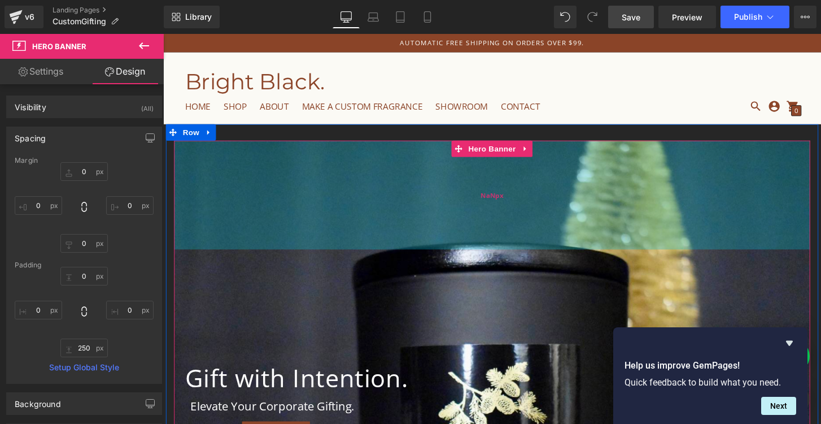
click at [228, 225] on div "NaNpx" at bounding box center [504, 201] width 661 height 113
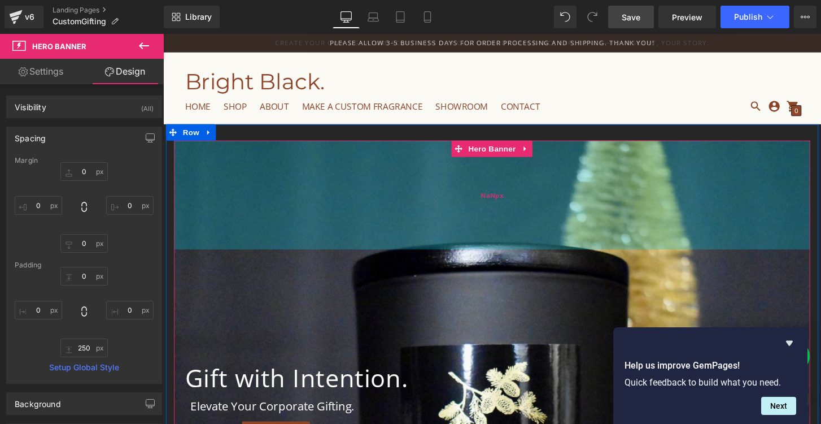
click at [357, 192] on div "NaNpx" at bounding box center [504, 201] width 661 height 113
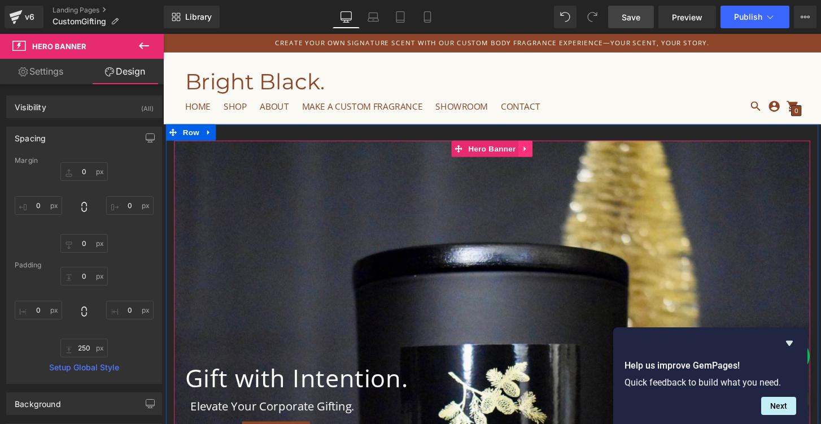
click at [540, 150] on icon at bounding box center [540, 153] width 8 height 8
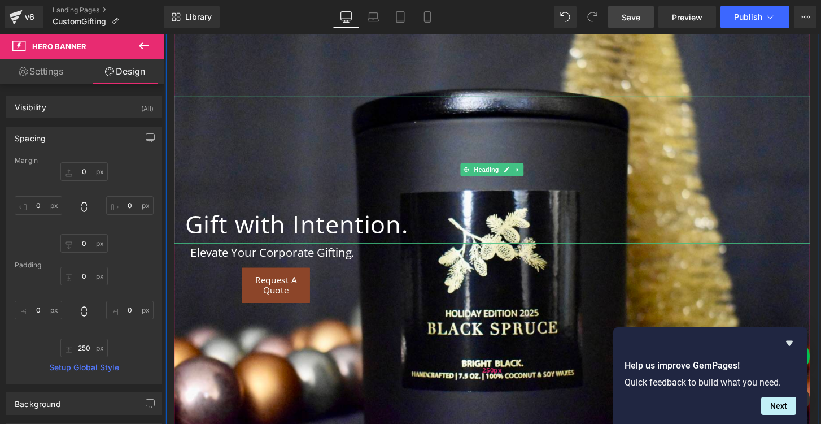
scroll to position [162, 0]
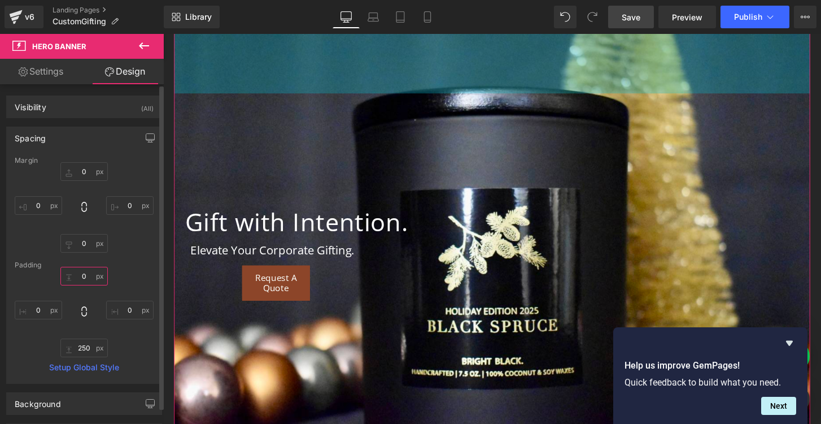
click at [86, 280] on input "text" at bounding box center [83, 276] width 47 height 19
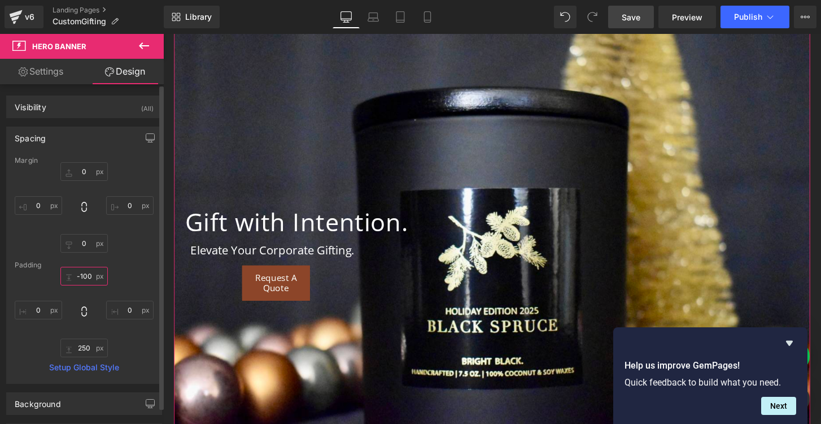
type input "-100"
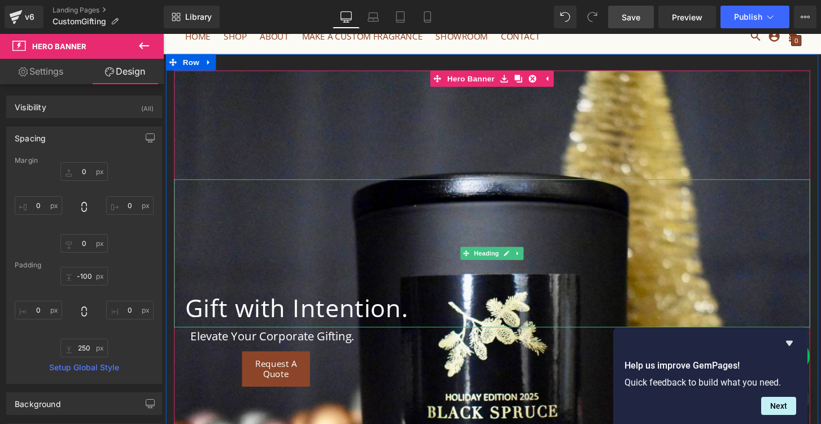
scroll to position [0, 0]
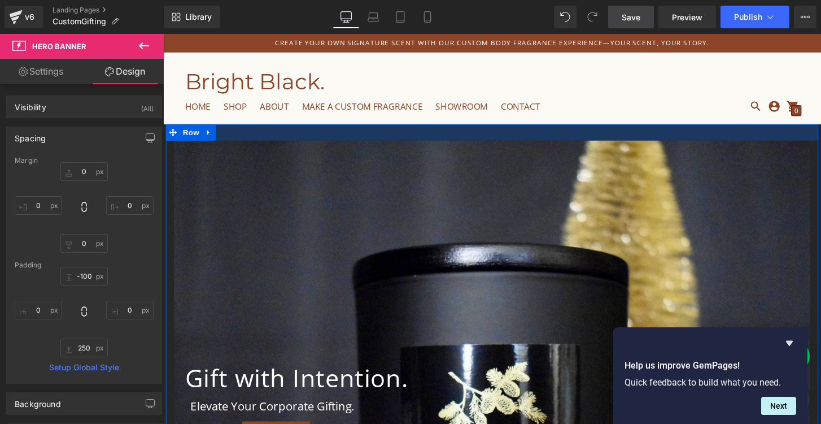
click at [247, 129] on div at bounding box center [505, 136] width 678 height 17
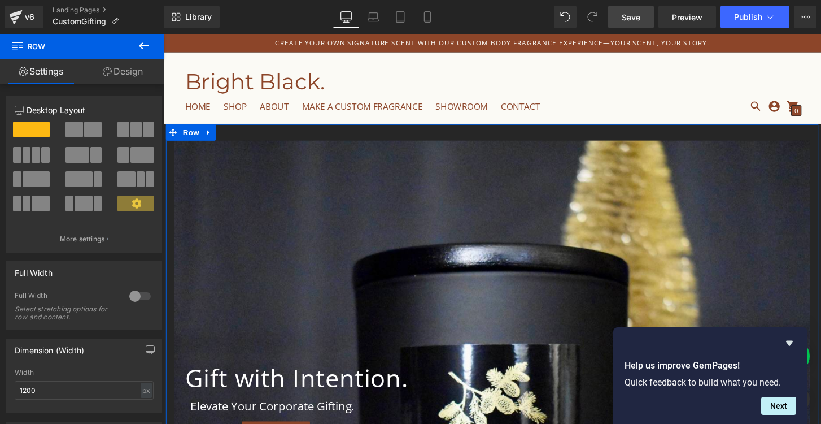
click at [148, 68] on link "Design" at bounding box center [123, 71] width 82 height 25
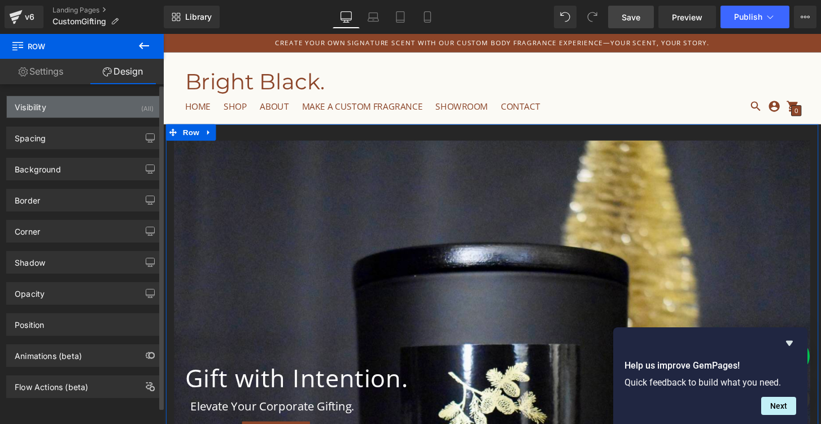
type input "0"
type input "30"
type input "0"
type input "10"
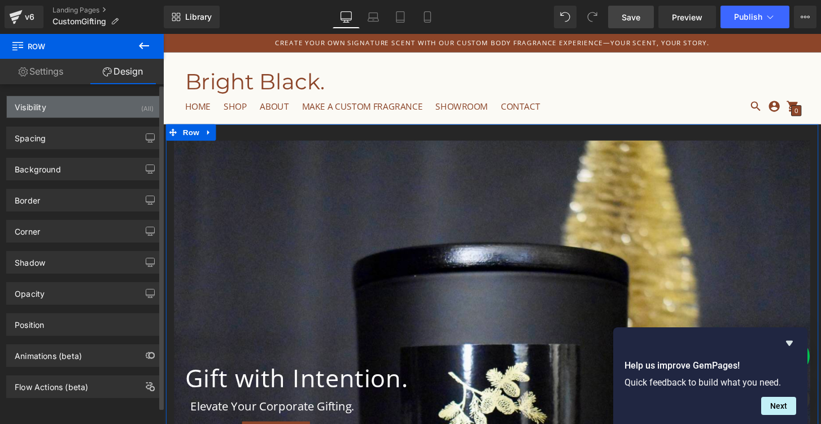
type input "0"
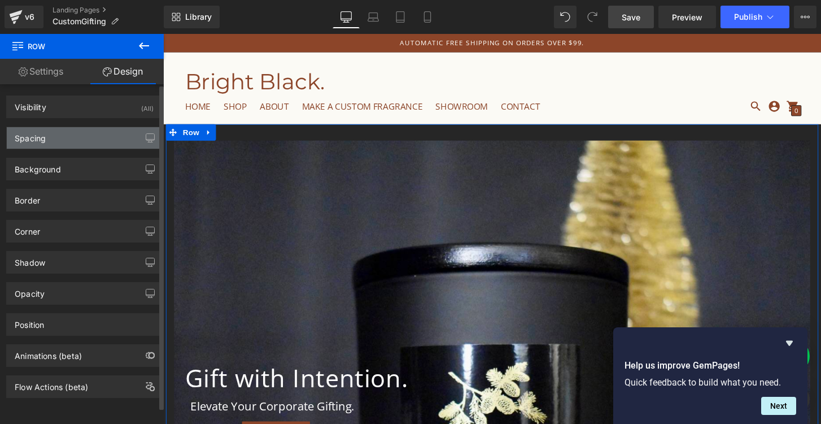
click at [80, 138] on div "Spacing" at bounding box center [84, 137] width 155 height 21
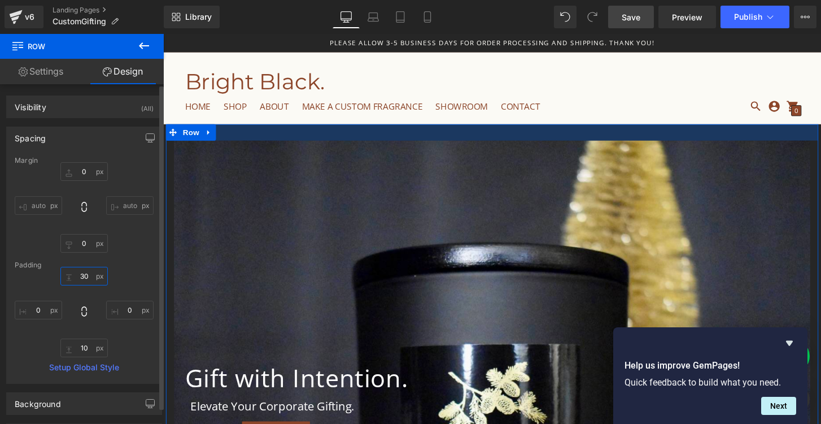
click at [84, 278] on input "30" at bounding box center [83, 276] width 47 height 19
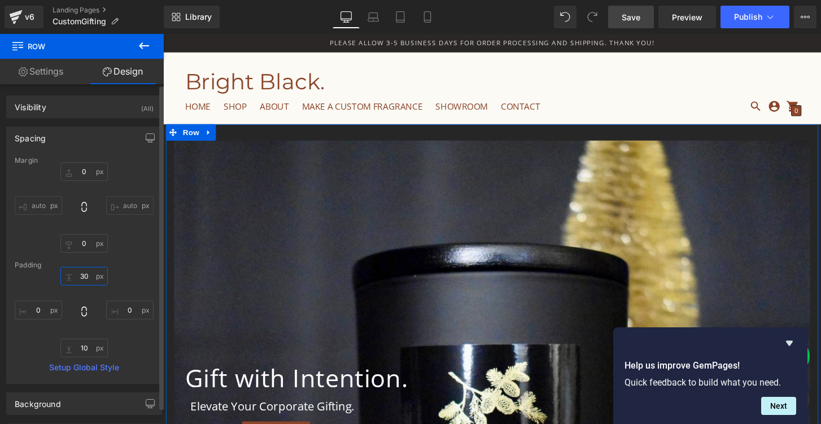
click at [84, 278] on input "30" at bounding box center [83, 276] width 47 height 19
type input "0"
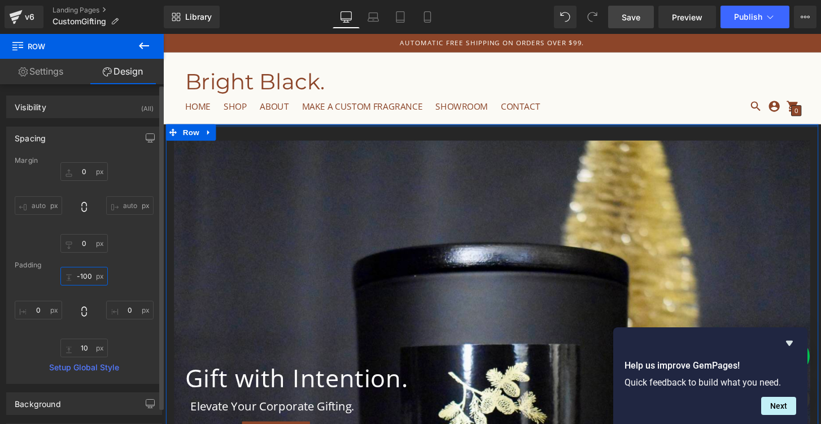
type input "-100"
click at [81, 275] on input "-100" at bounding box center [83, 276] width 47 height 19
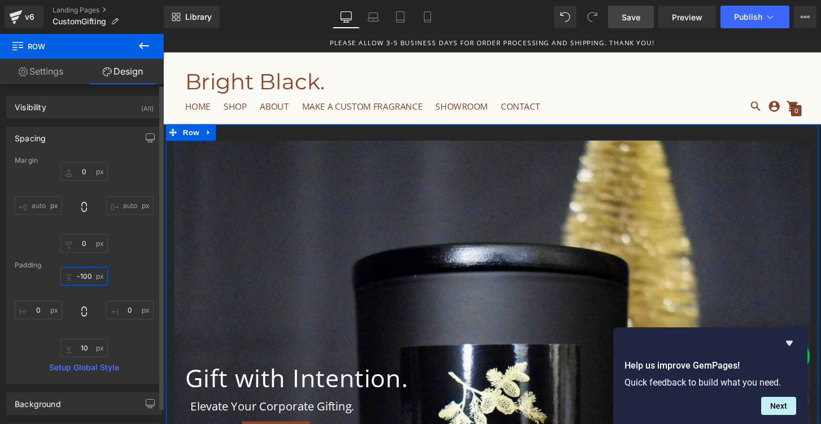
click at [81, 275] on input "-100" at bounding box center [83, 276] width 47 height 19
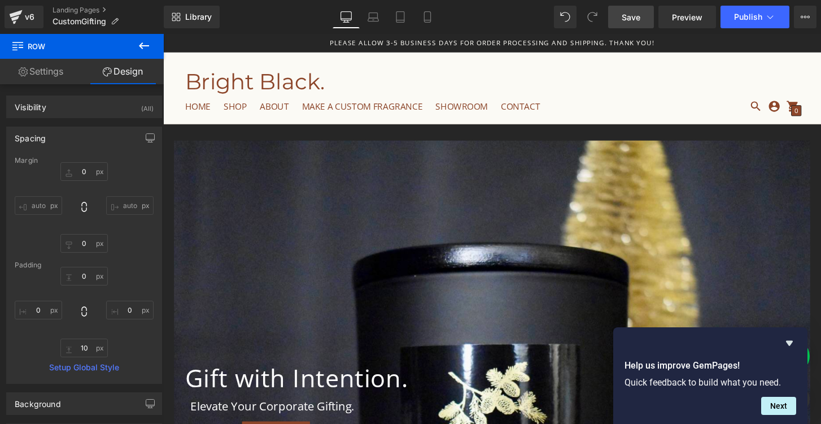
click at [641, 16] on link "Save" at bounding box center [631, 17] width 46 height 23
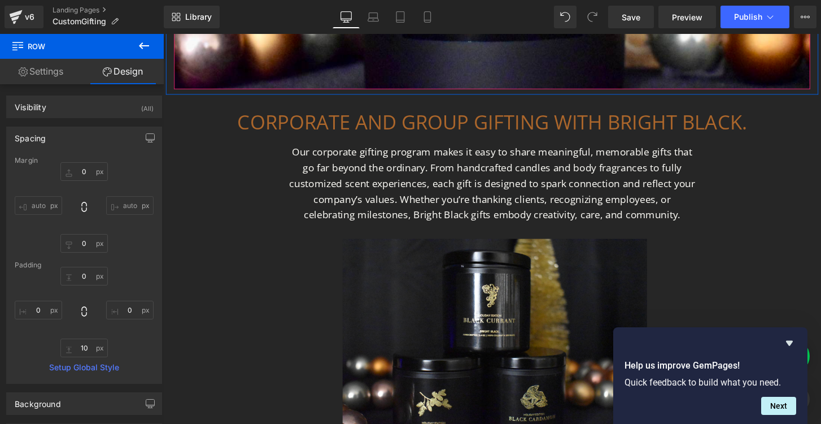
scroll to position [526, 0]
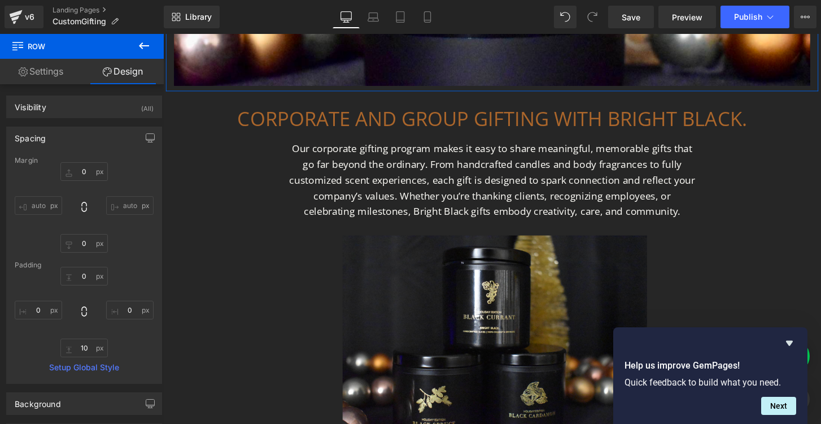
click at [56, 74] on link "Settings" at bounding box center [41, 71] width 82 height 25
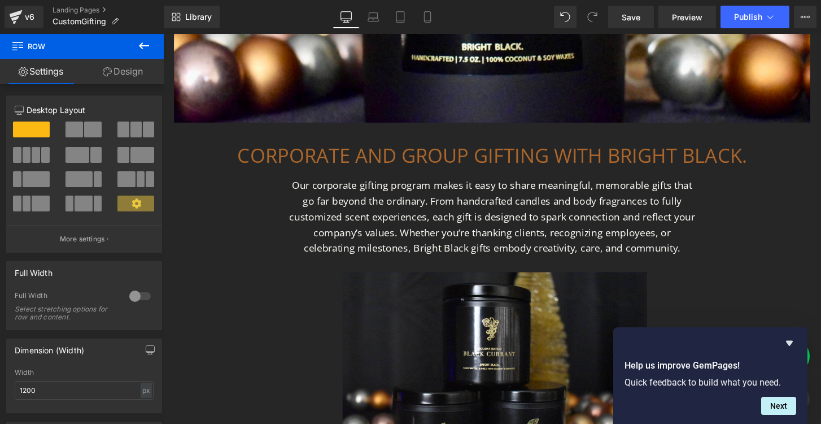
scroll to position [505, 0]
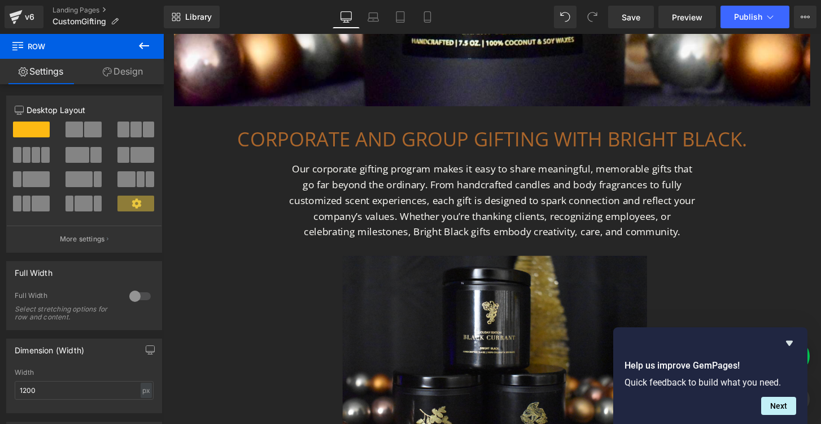
click at [313, 143] on h1 "CORPORATE AND GROUP GIFTING WITH BRIGHT BLACK." at bounding box center [504, 143] width 661 height 23
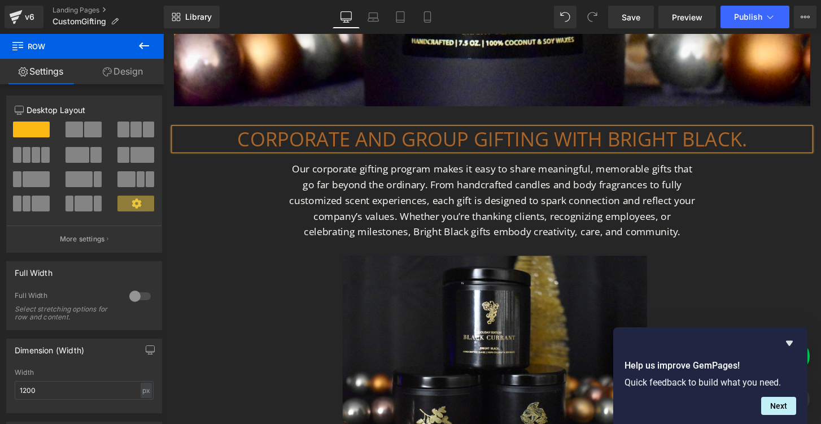
click at [313, 143] on h1 "CORPORATE AND GROUP GIFTING WITH BRIGHT BLACK." at bounding box center [504, 143] width 661 height 23
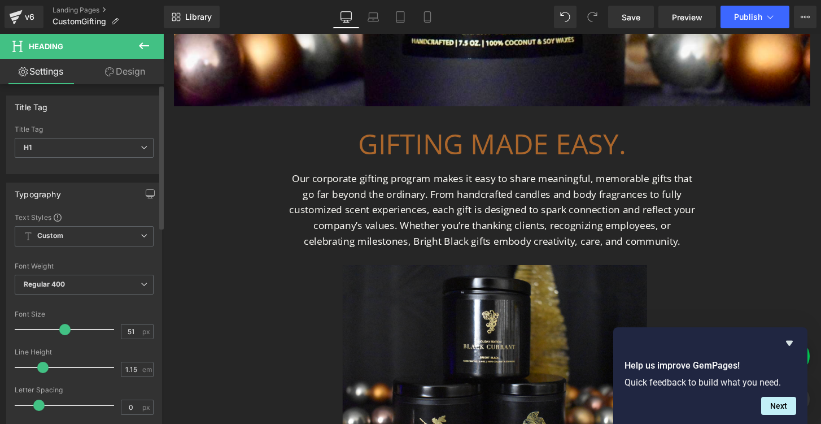
type input "50"
drag, startPoint x: 47, startPoint y: 329, endPoint x: 60, endPoint y: 333, distance: 13.6
click at [60, 333] on span at bounding box center [64, 329] width 11 height 11
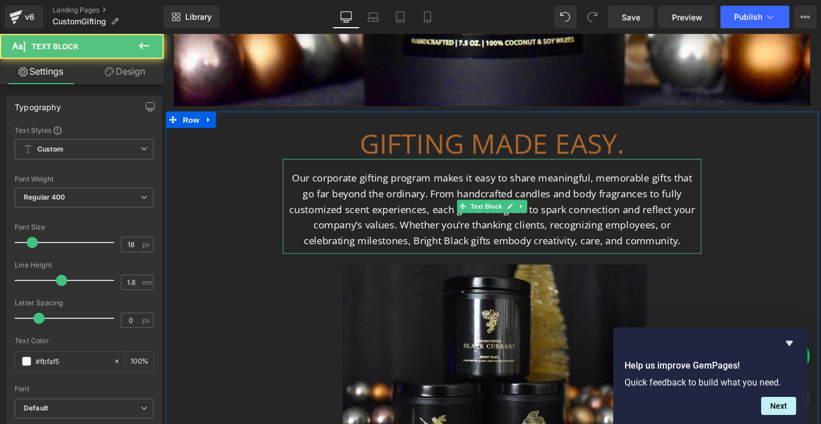
drag, startPoint x: 612, startPoint y: 183, endPoint x: 553, endPoint y: 186, distance: 58.3
click at [553, 186] on p "Our corporate gifting program makes it easy to share meaningful, memorable gift…" at bounding box center [505, 215] width 424 height 81
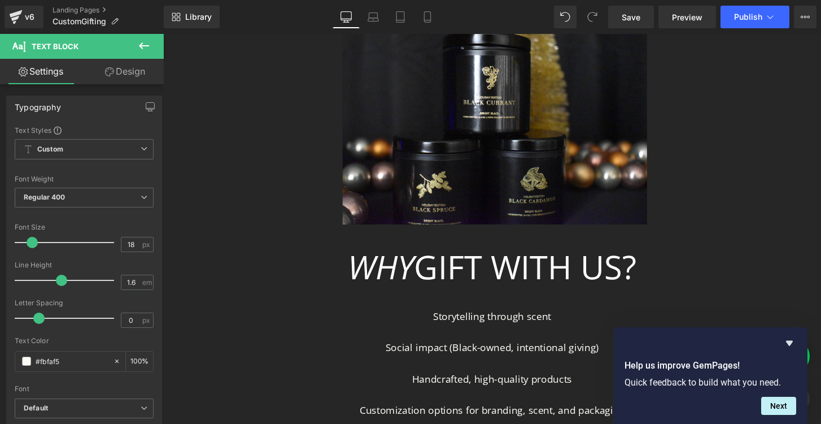
scroll to position [764, 0]
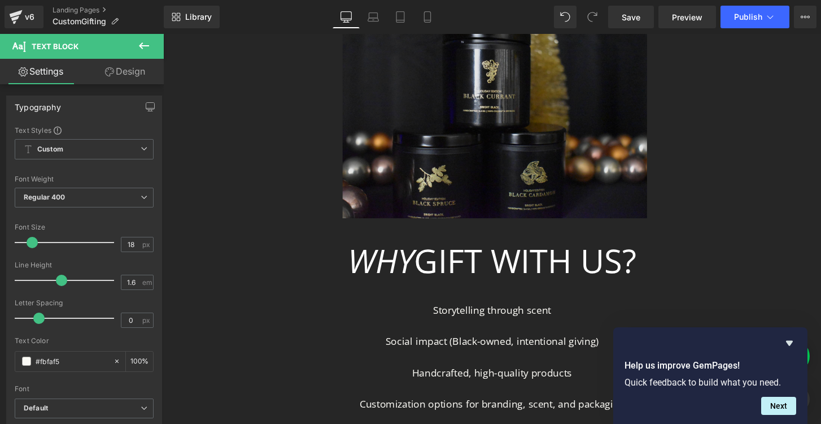
click at [557, 163] on img at bounding box center [505, 114] width 322 height 222
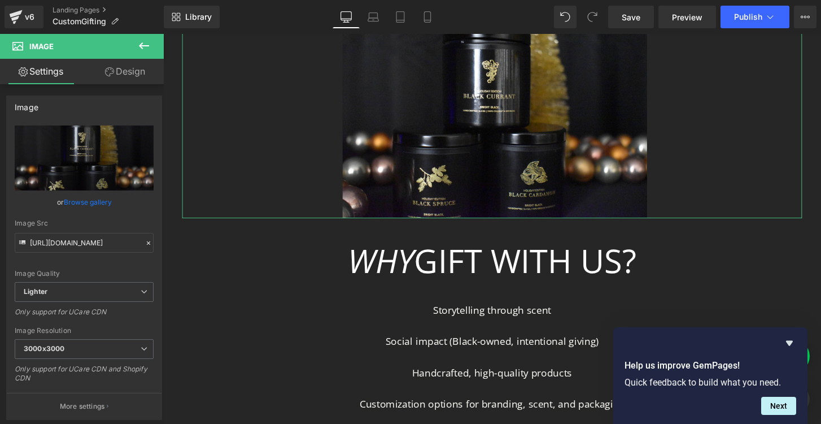
click at [133, 71] on link "Design" at bounding box center [125, 71] width 82 height 25
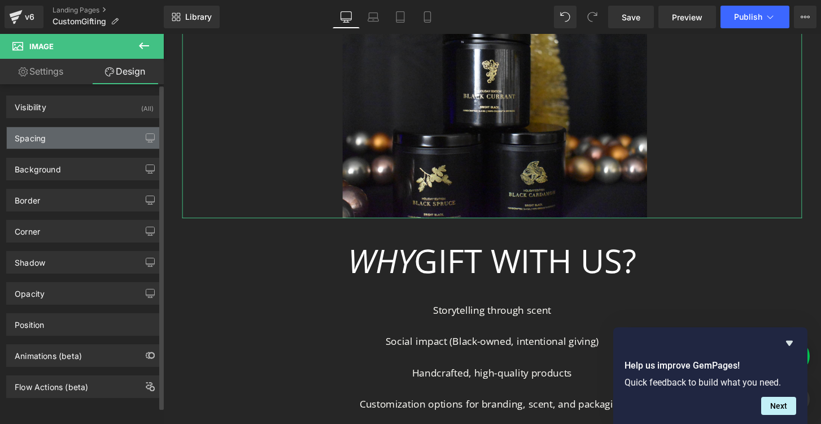
click at [50, 133] on div "Spacing" at bounding box center [84, 137] width 155 height 21
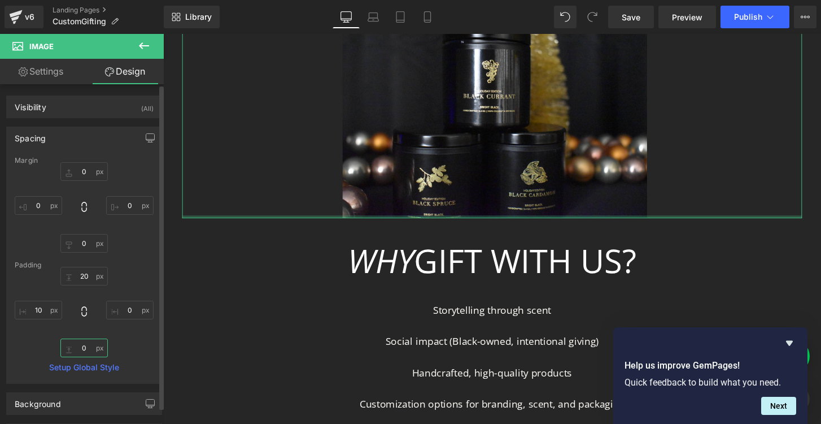
click at [82, 343] on input "0" at bounding box center [83, 347] width 47 height 19
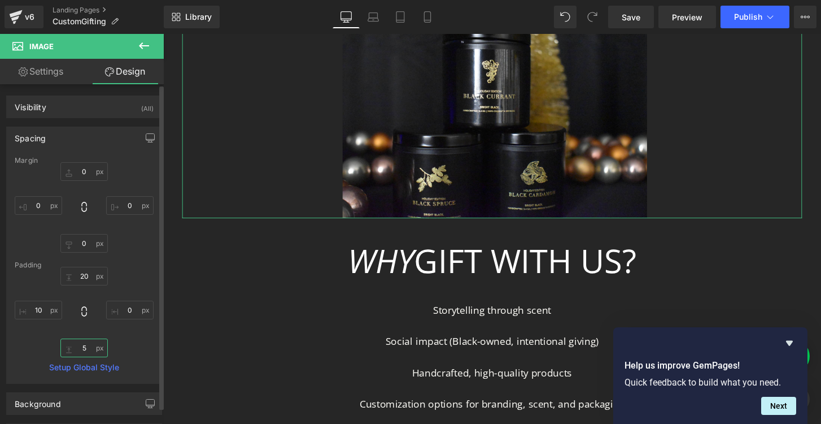
type input "50"
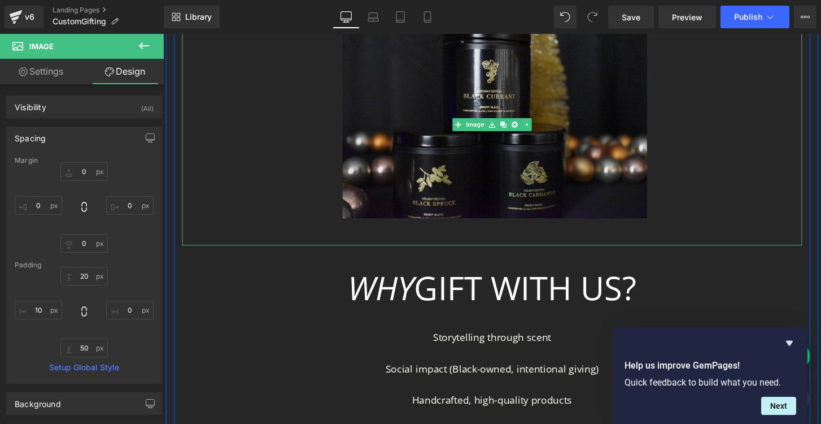
click at [387, 207] on img at bounding box center [505, 128] width 322 height 250
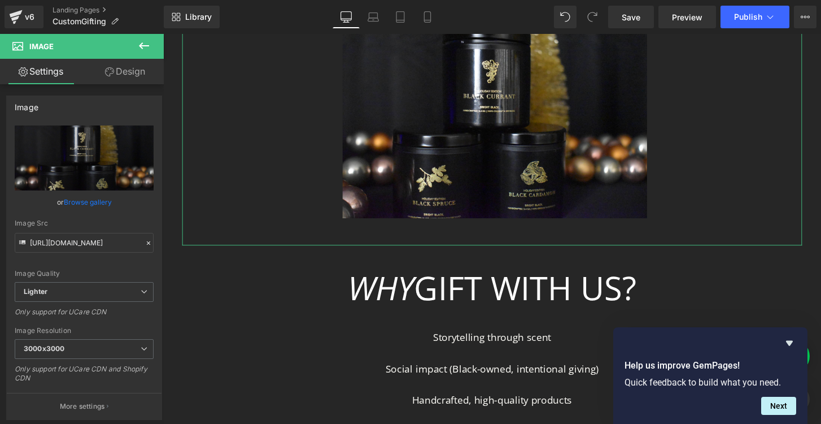
click at [129, 73] on link "Design" at bounding box center [125, 71] width 82 height 25
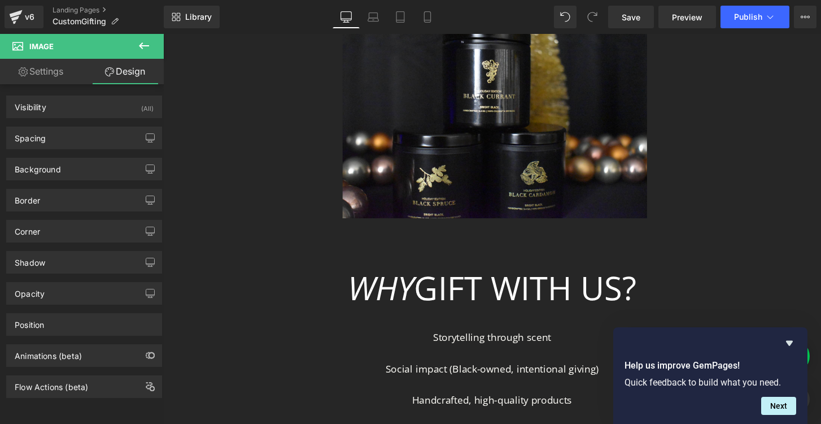
click at [313, 194] on div at bounding box center [505, 128] width 644 height 250
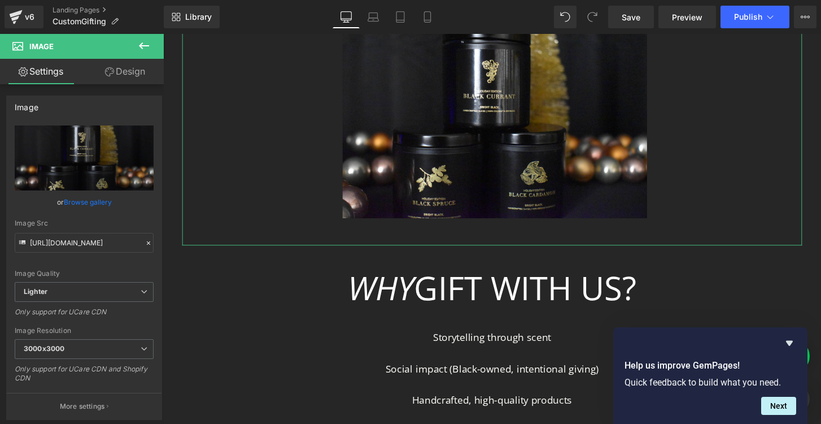
click at [127, 71] on link "Design" at bounding box center [125, 71] width 82 height 25
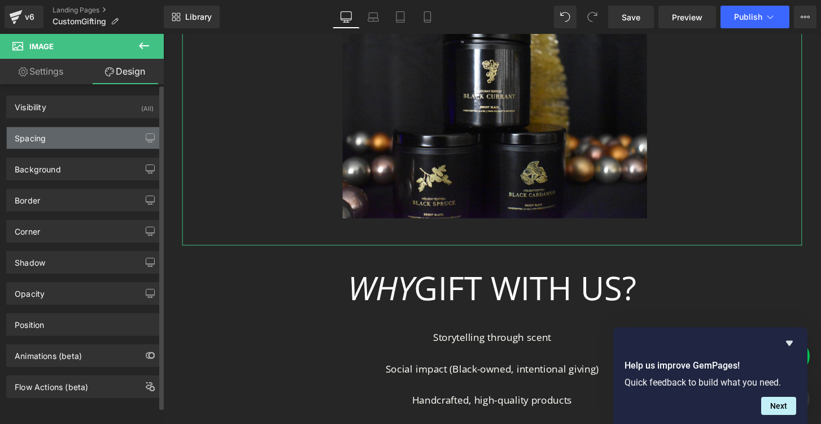
type input "0"
type input "20"
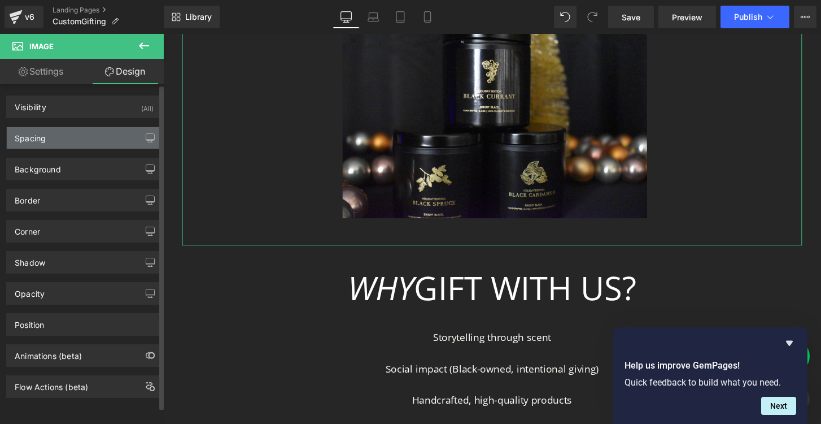
type input "0"
type input "50"
type input "10"
click at [60, 138] on div "Spacing" at bounding box center [84, 137] width 155 height 21
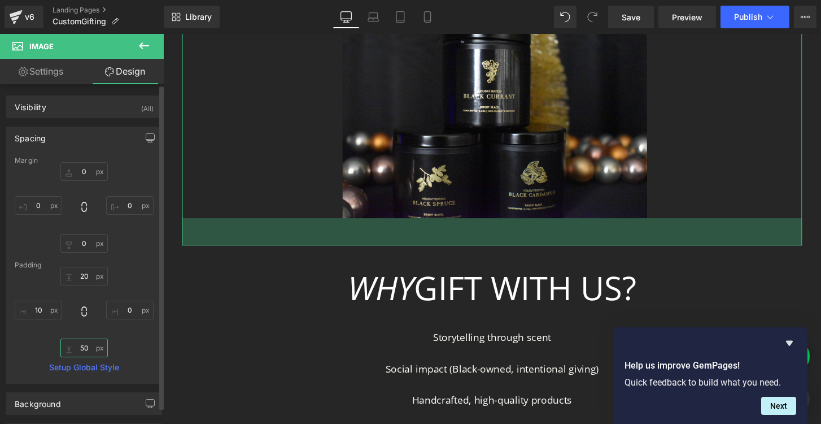
click at [86, 347] on input "50" at bounding box center [83, 347] width 47 height 19
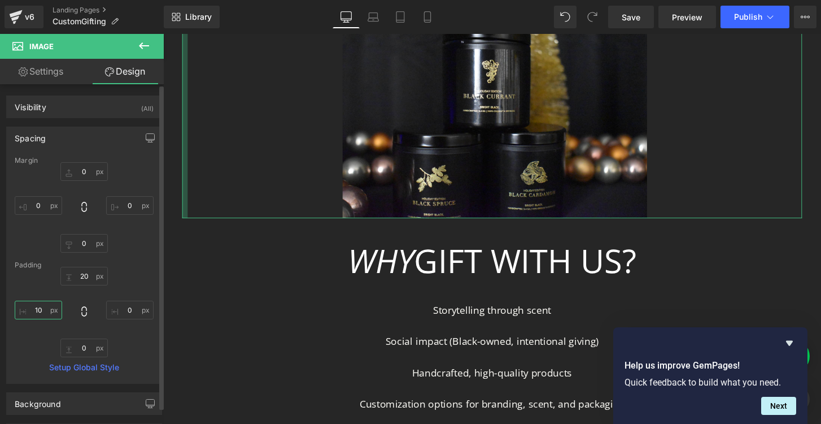
click at [40, 312] on input "10" at bounding box center [38, 309] width 47 height 19
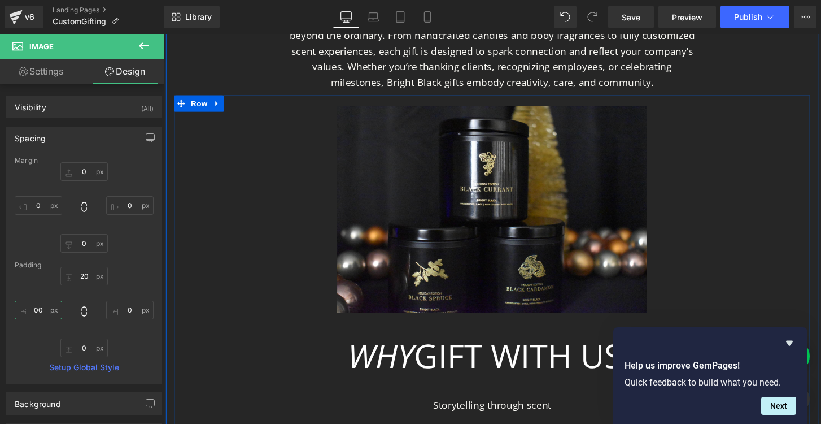
scroll to position [670, 0]
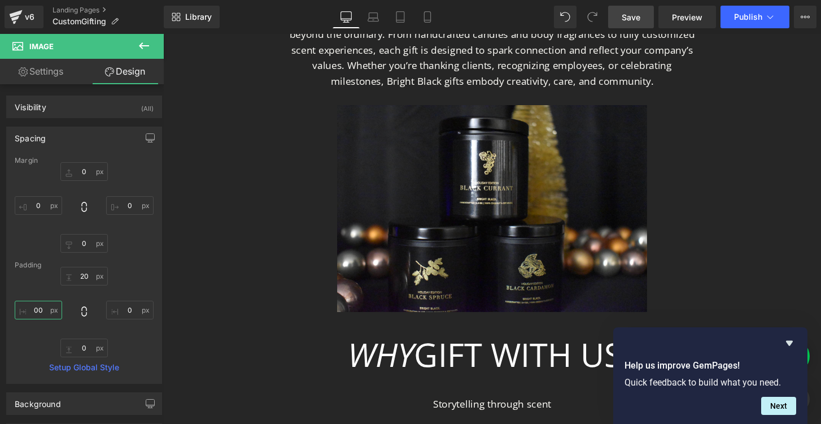
type input "00"
click at [621, 15] on link "Save" at bounding box center [631, 17] width 46 height 23
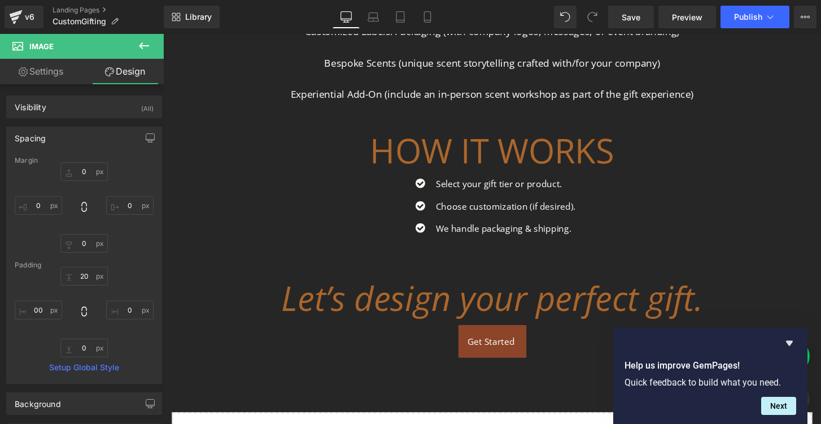
scroll to position [1328, 0]
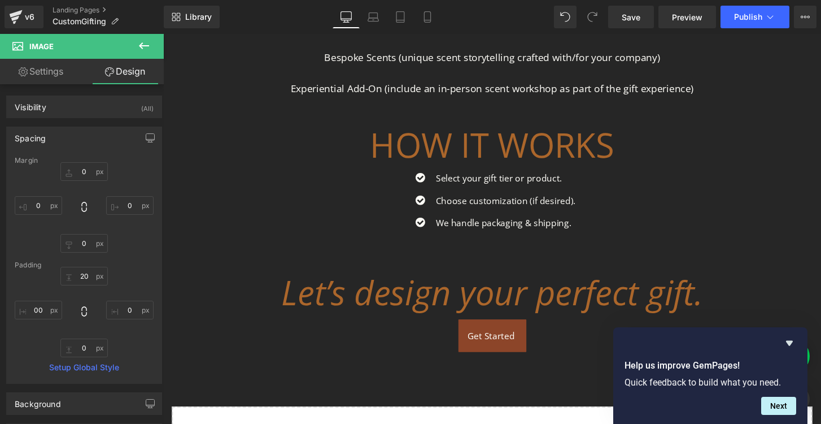
click at [522, 215] on ul "Icon Select your gift tier or product. Text Block Icon Choose customization (if…" at bounding box center [504, 211] width 173 height 69
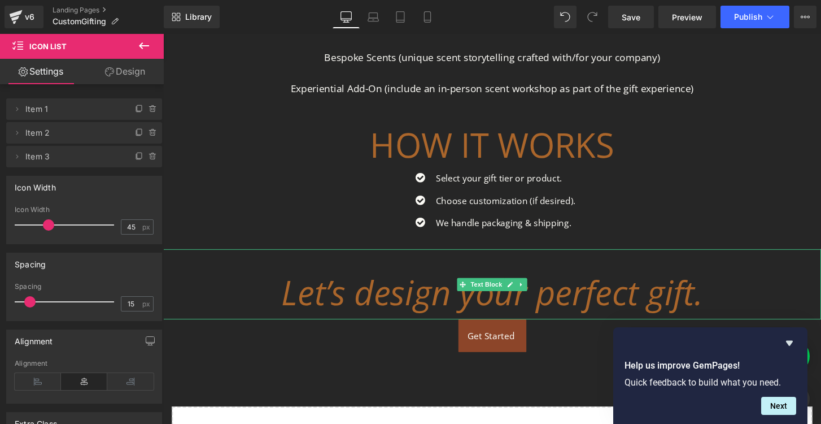
click at [509, 277] on p "Let’s design your perfect gift." at bounding box center [504, 302] width 649 height 56
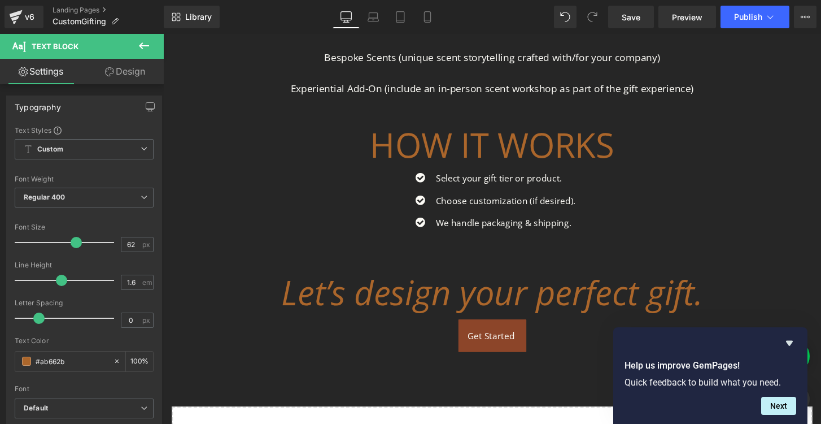
click at [140, 68] on link "Design" at bounding box center [125, 71] width 82 height 25
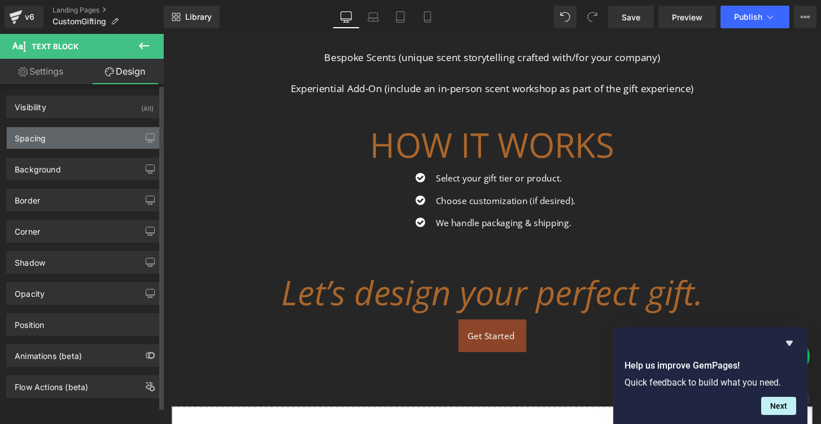
type input "0"
type input "30"
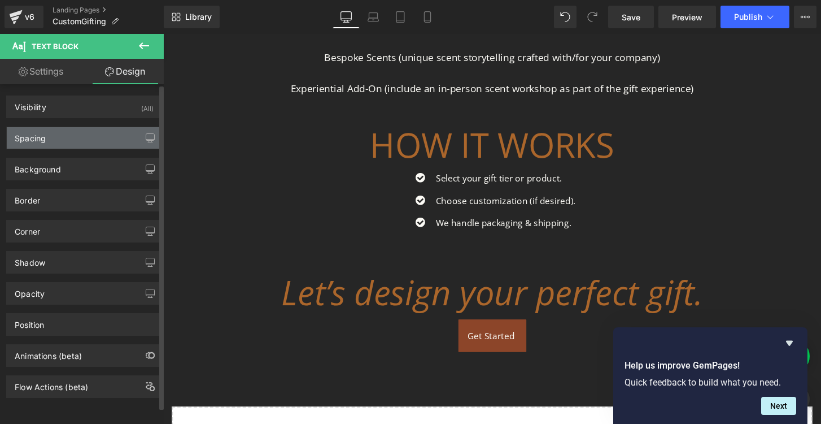
type input "30"
type input "0"
type input "30"
click at [94, 137] on div "Spacing" at bounding box center [84, 137] width 155 height 21
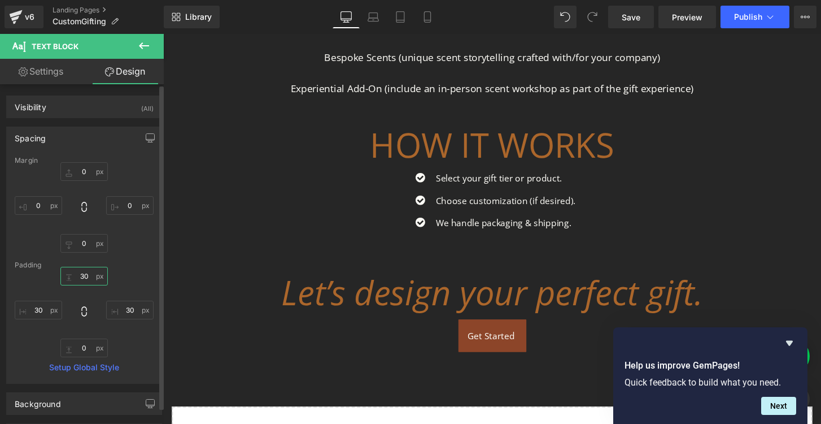
click at [83, 278] on input "30" at bounding box center [83, 276] width 47 height 19
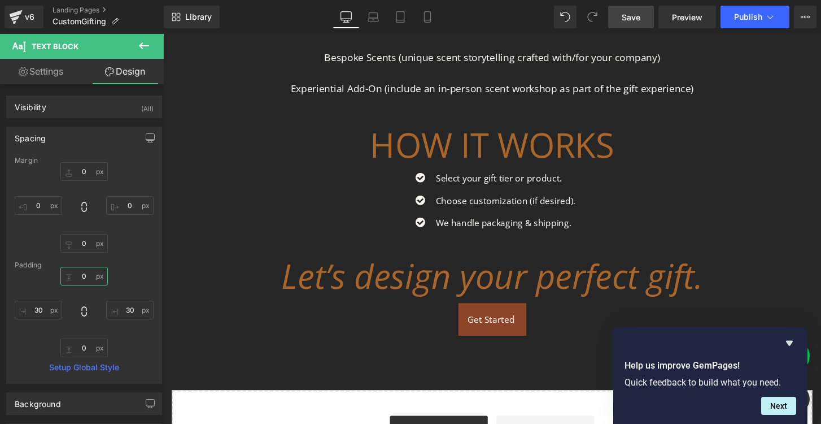
type input "0"
click at [629, 10] on link "Save" at bounding box center [631, 17] width 46 height 23
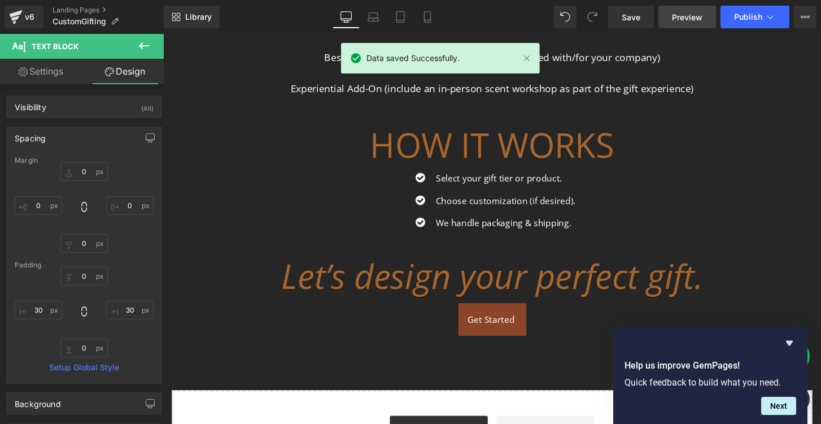
click at [692, 18] on span "Preview" at bounding box center [687, 17] width 30 height 12
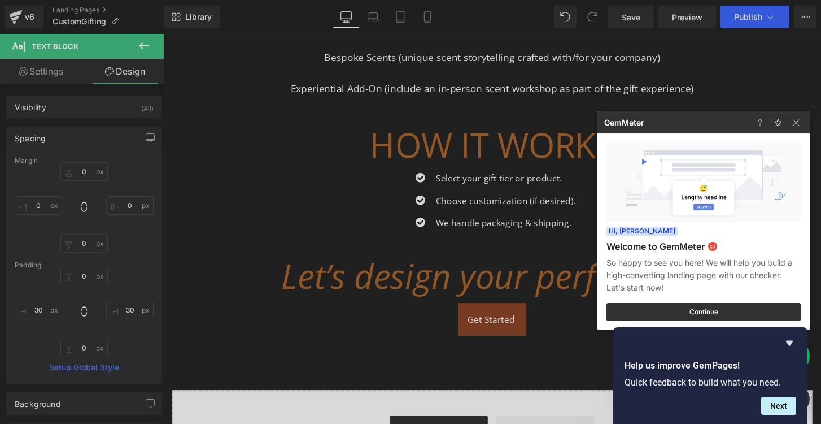
click at [145, 42] on div at bounding box center [410, 212] width 821 height 424
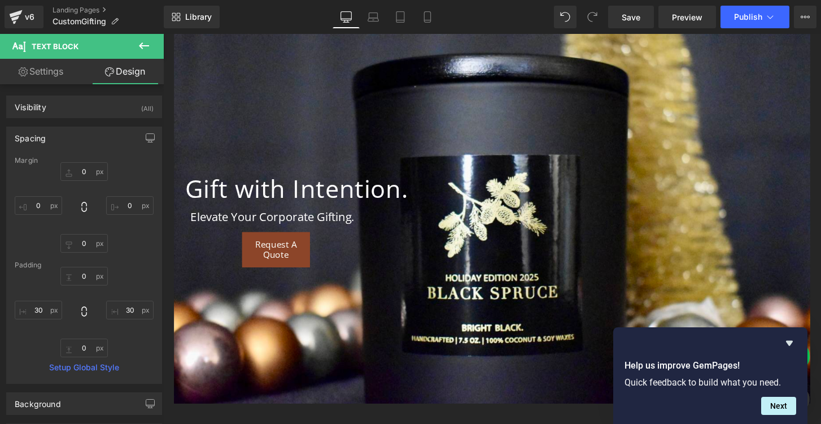
scroll to position [0, 0]
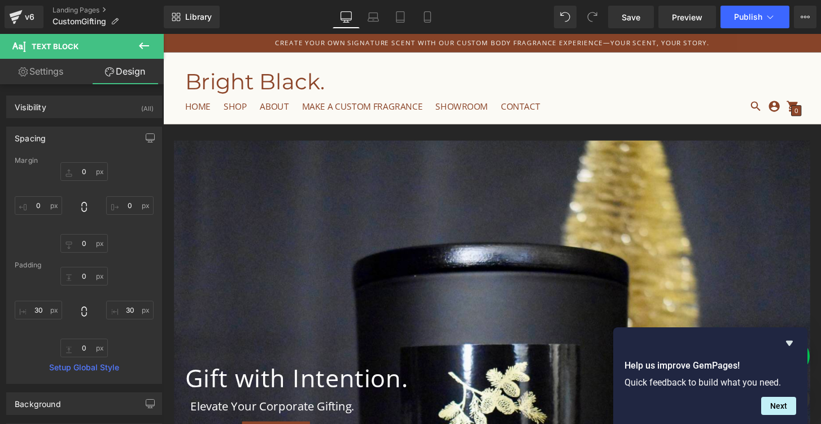
click at [246, 177] on div at bounding box center [504, 379] width 661 height 469
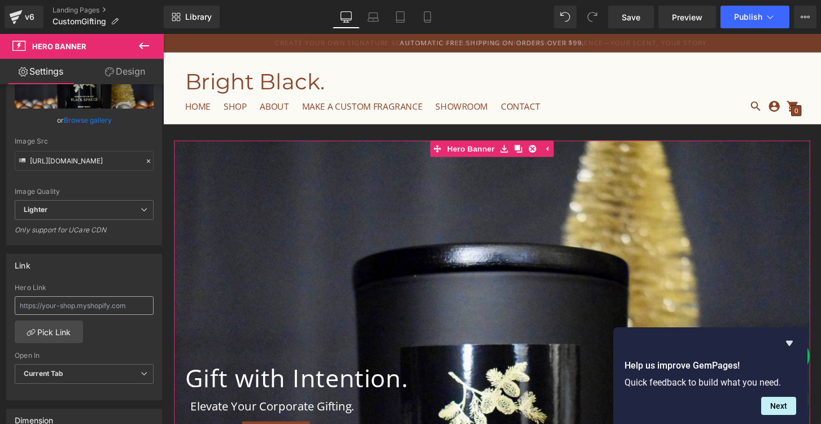
scroll to position [184, 0]
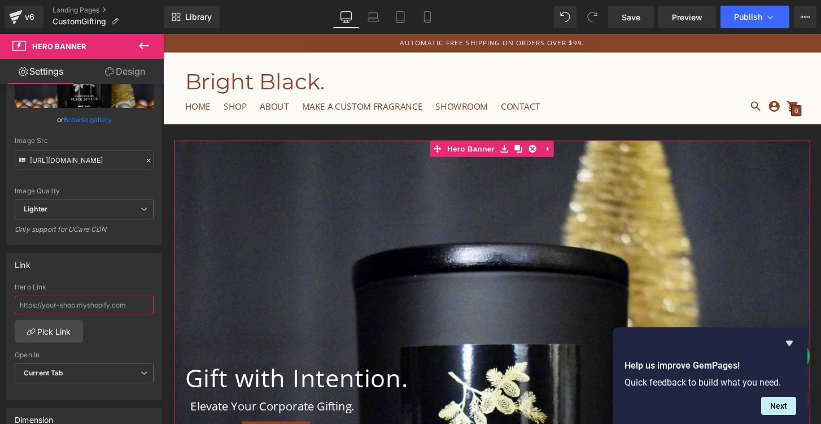
click at [66, 305] on input "text" at bounding box center [84, 304] width 139 height 19
paste input "[URL][DOMAIN_NAME]"
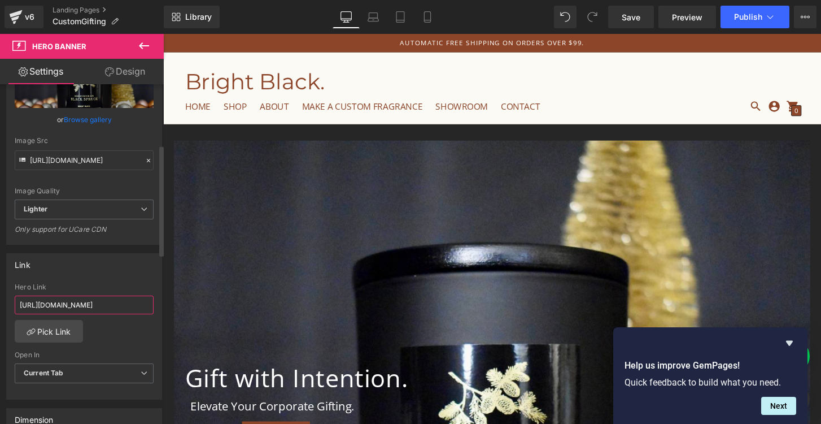
scroll to position [0, 169]
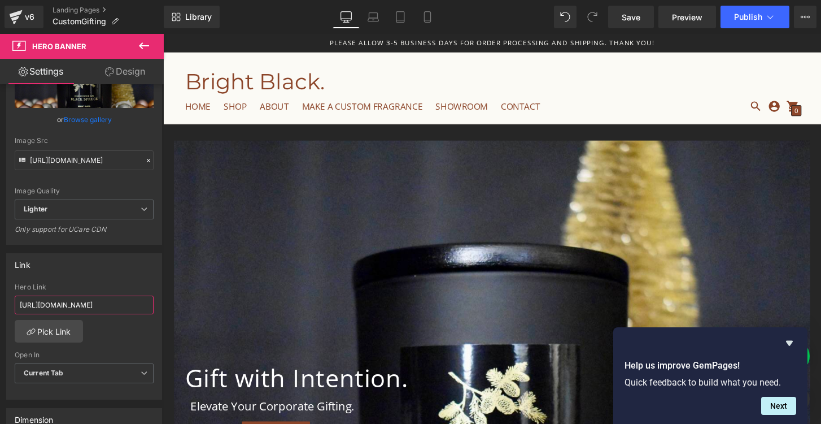
type input "[URL][DOMAIN_NAME]"
click at [627, 15] on span "Save" at bounding box center [631, 17] width 19 height 12
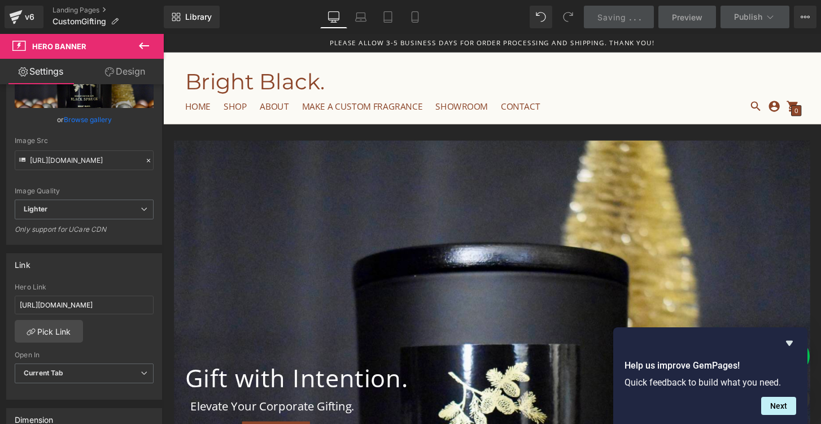
scroll to position [0, 0]
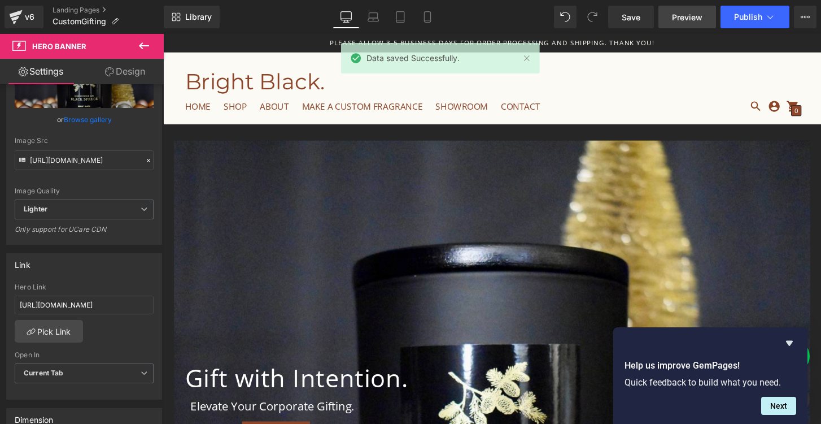
click at [699, 19] on span "Preview" at bounding box center [687, 17] width 30 height 12
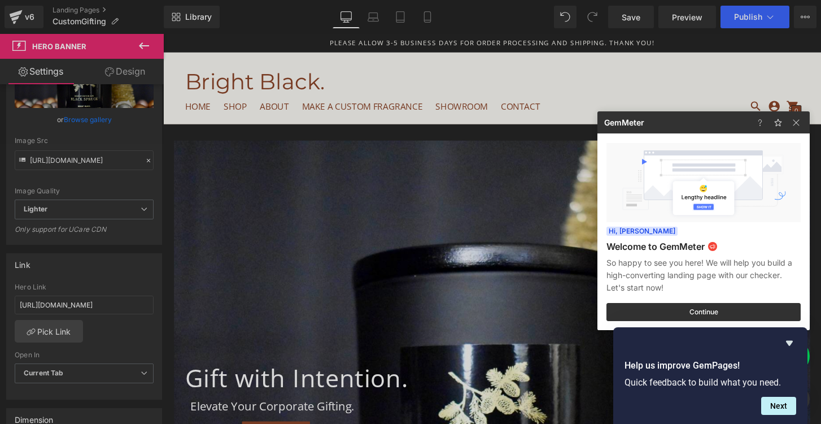
click at [137, 374] on div at bounding box center [410, 212] width 821 height 424
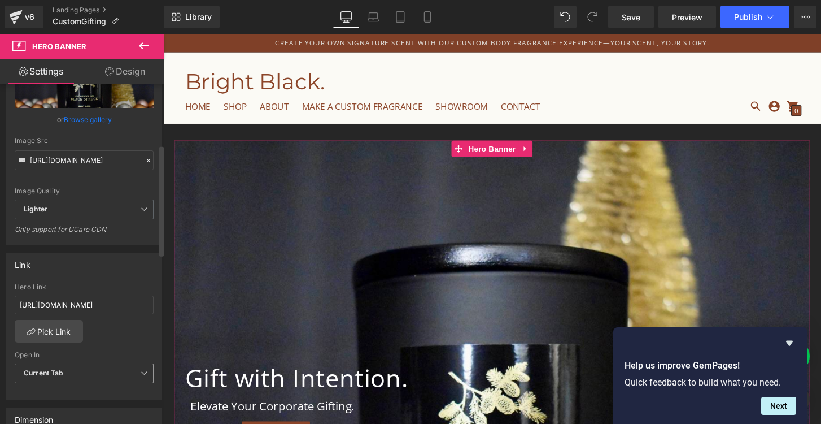
click at [142, 373] on icon at bounding box center [144, 372] width 7 height 7
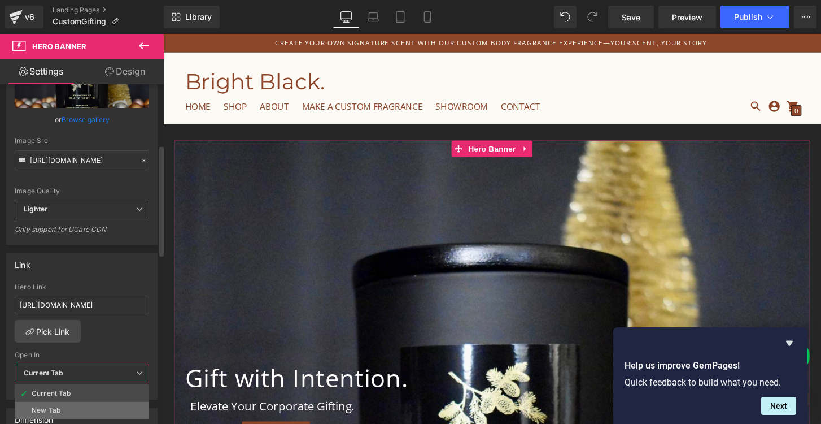
click at [108, 408] on li "New Tab" at bounding box center [82, 409] width 134 height 17
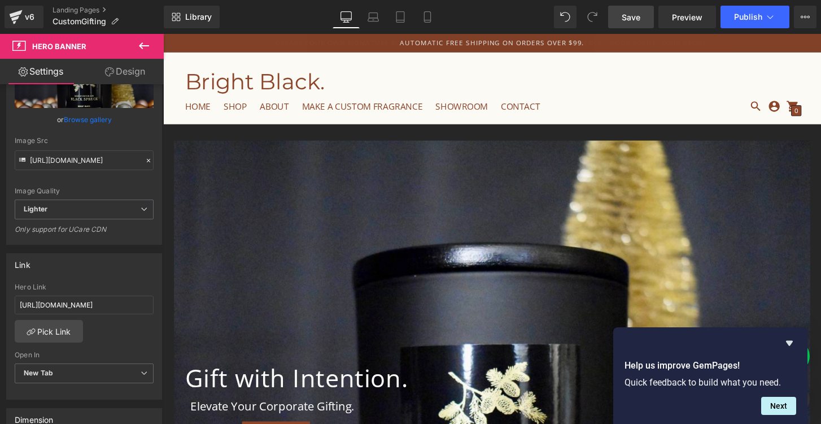
click at [614, 16] on link "Save" at bounding box center [631, 17] width 46 height 23
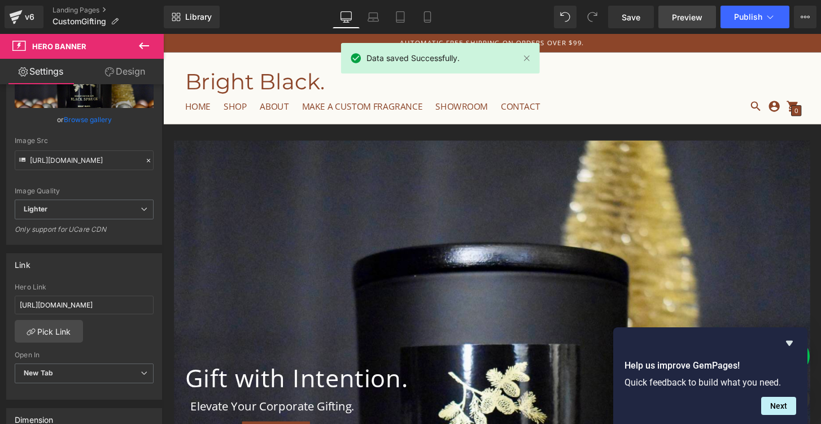
click at [687, 13] on span "Preview" at bounding box center [687, 17] width 30 height 12
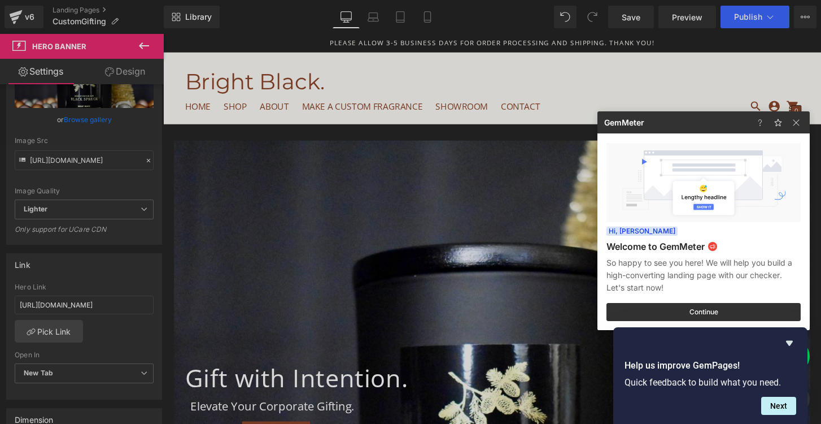
click at [500, 20] on div at bounding box center [410, 212] width 821 height 424
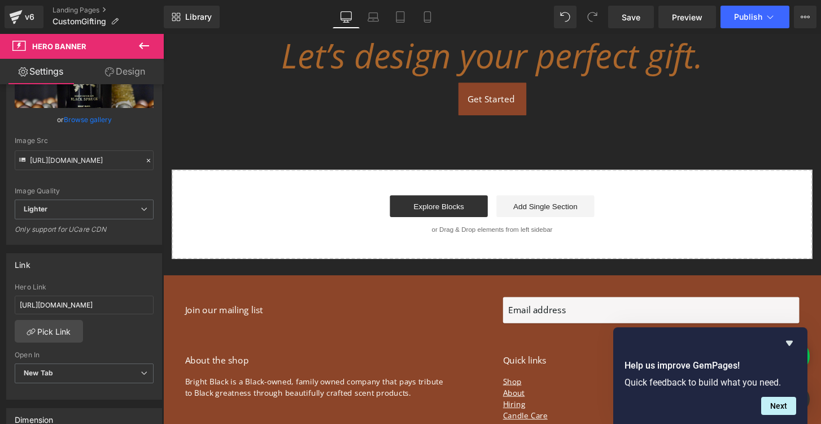
scroll to position [1556, 0]
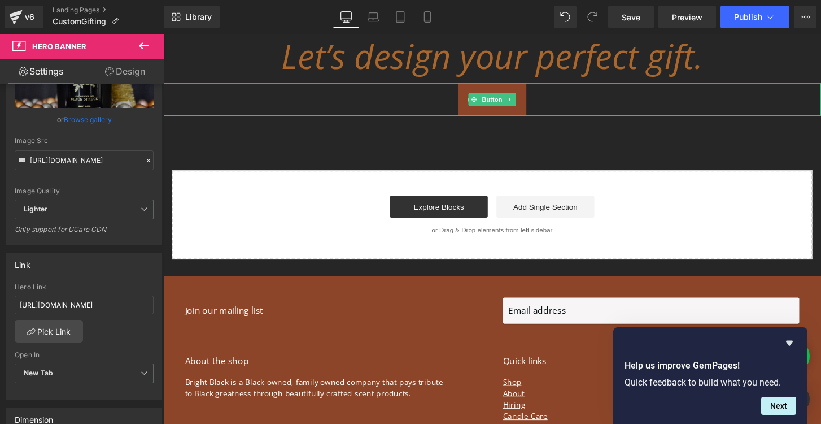
click at [378, 107] on div "Get Started" at bounding box center [504, 102] width 683 height 34
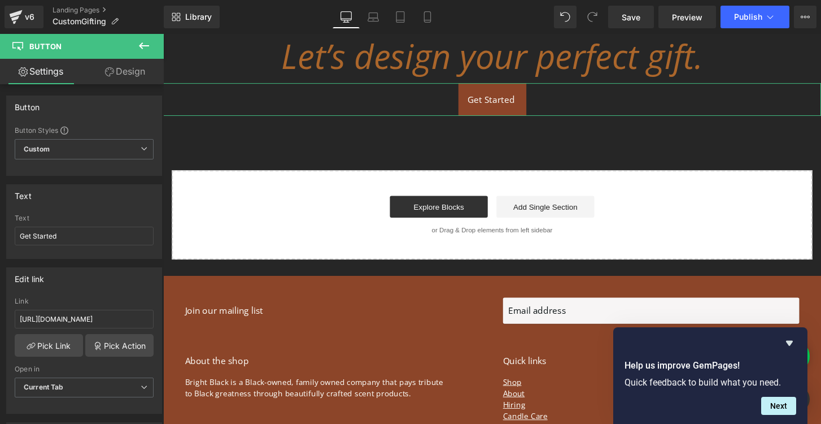
click at [139, 72] on link "Design" at bounding box center [125, 71] width 82 height 25
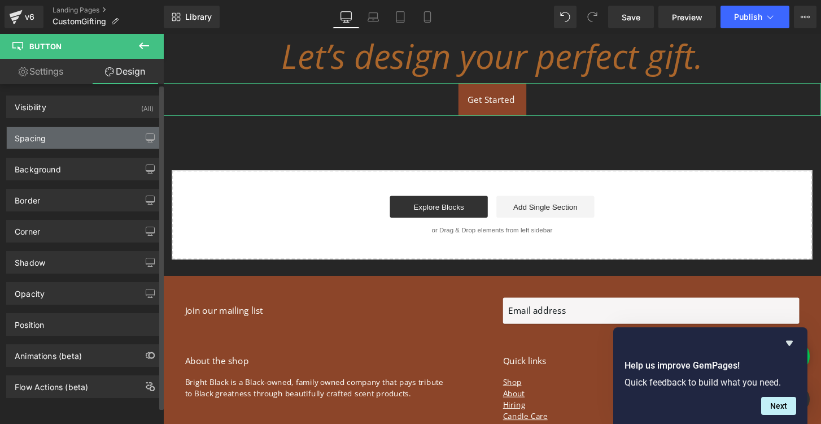
click at [58, 139] on div "Spacing" at bounding box center [84, 137] width 155 height 21
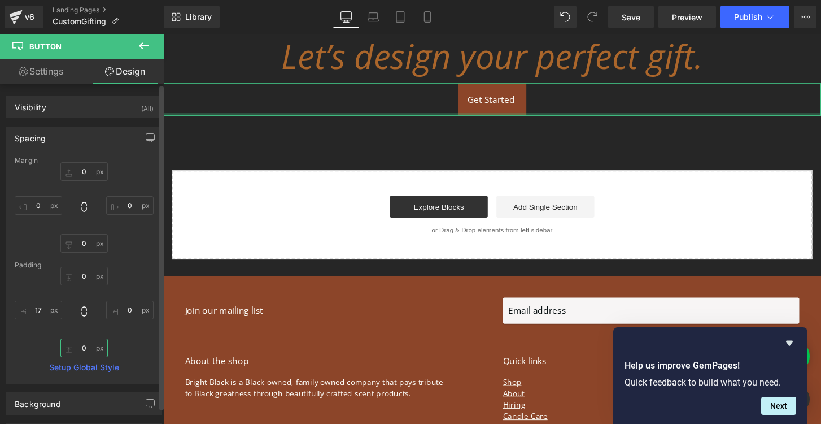
click at [78, 347] on input "0" at bounding box center [83, 347] width 47 height 19
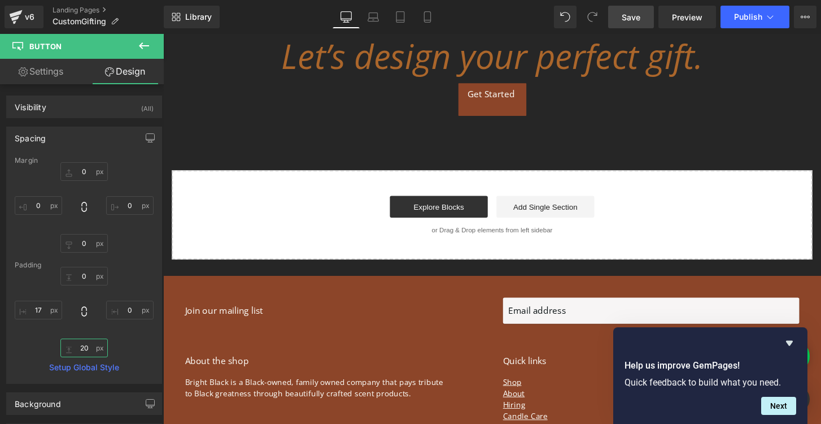
type input "20"
click at [631, 10] on link "Save" at bounding box center [631, 17] width 46 height 23
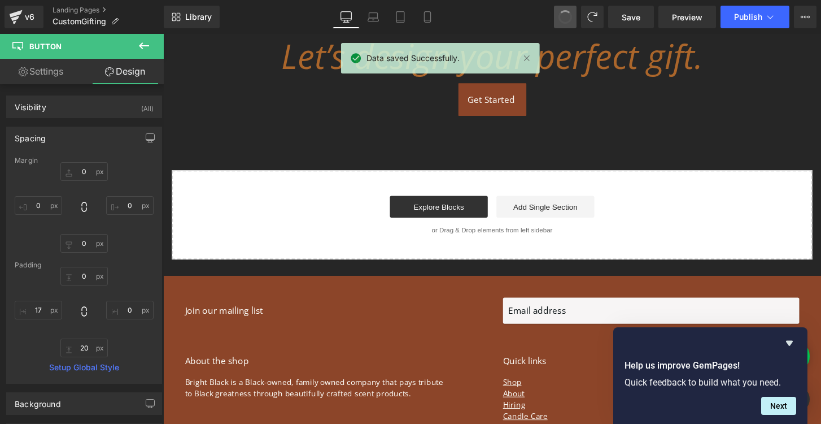
type input "0"
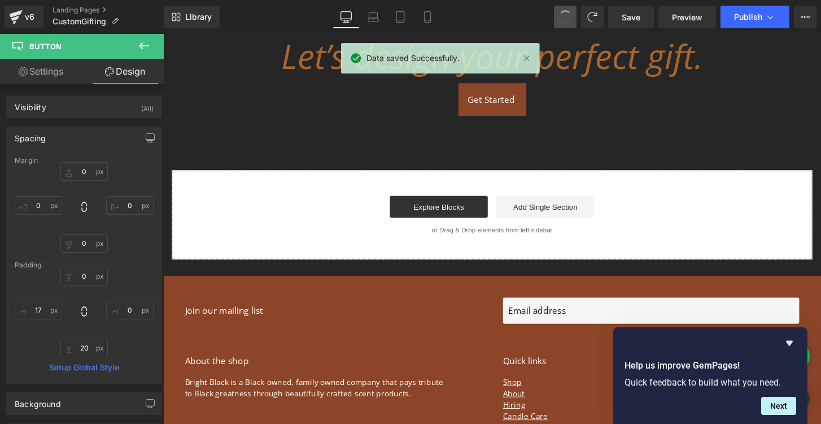
type input "0"
type input "17"
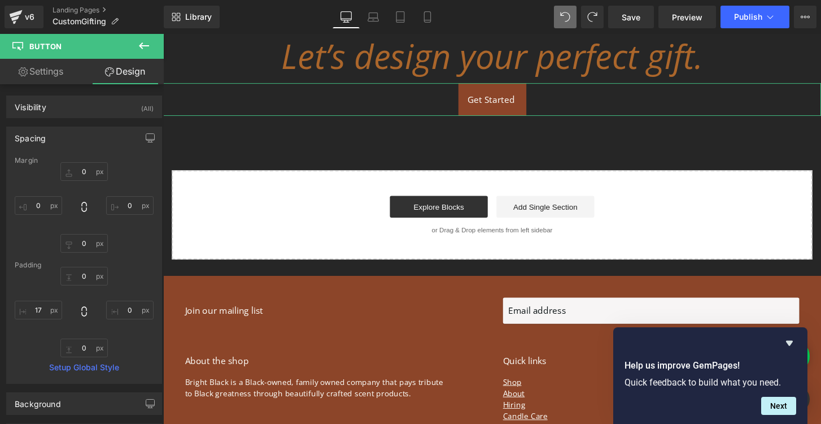
click at [38, 75] on link "Settings" at bounding box center [41, 71] width 82 height 25
type input "100"
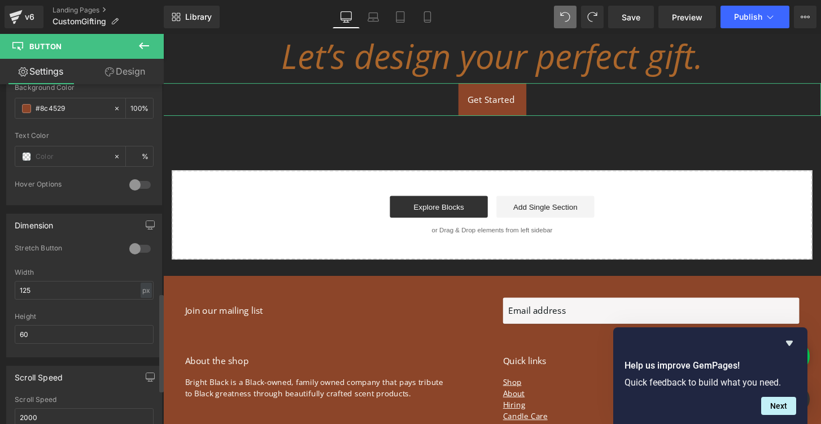
scroll to position [540, 0]
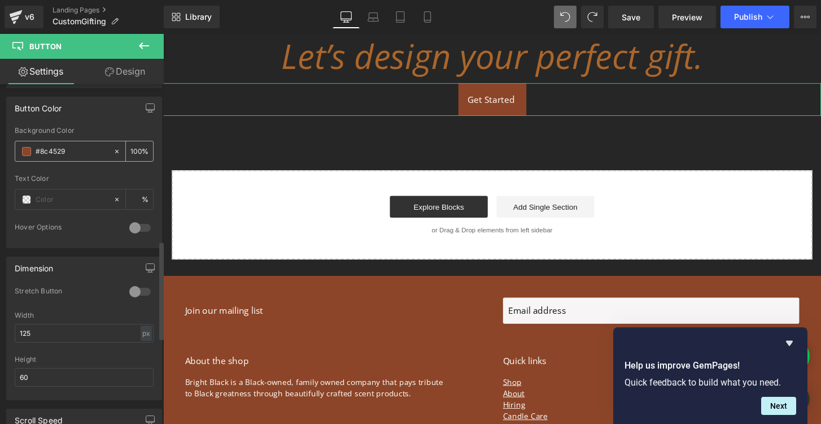
click at [56, 152] on input "#8c4529" at bounding box center [72, 151] width 72 height 12
click at [23, 151] on span at bounding box center [26, 151] width 9 height 9
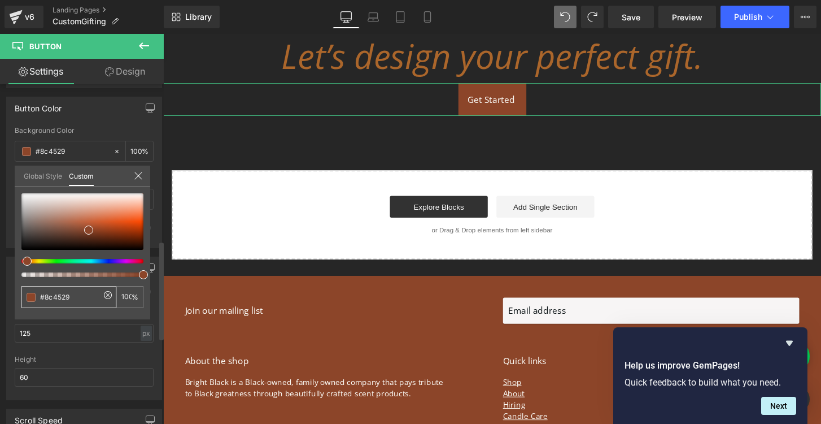
click at [60, 296] on input "#8c4529" at bounding box center [70, 297] width 60 height 12
click at [55, 295] on input "#8c4529" at bounding box center [70, 297] width 60 height 12
type input "#2"
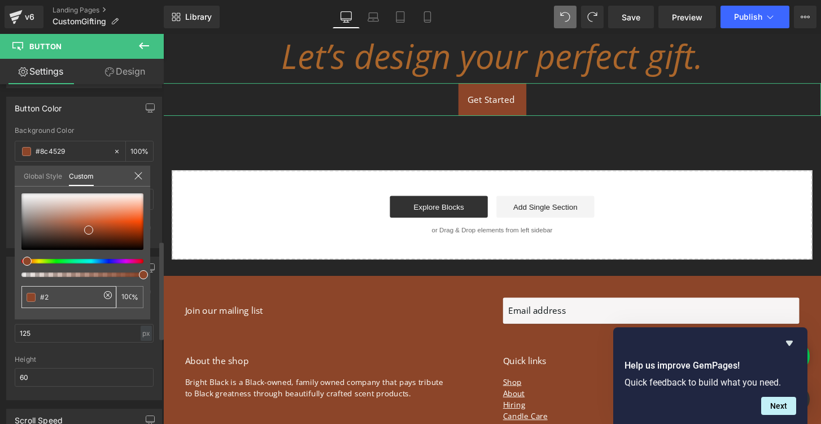
type input "0"
type input "#26"
type input "#262"
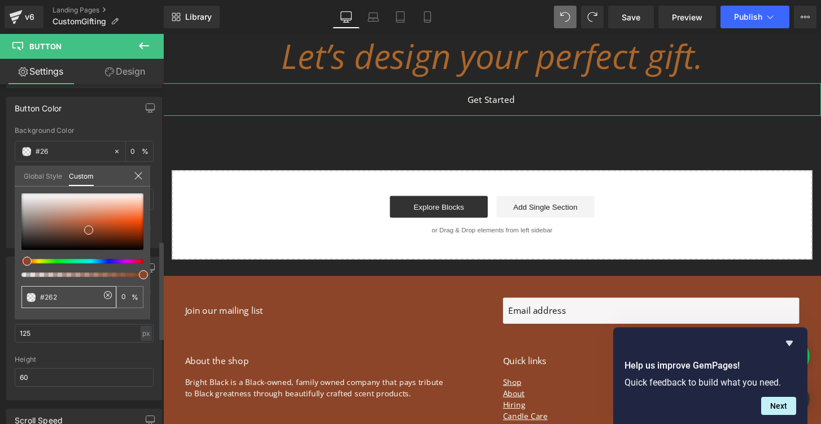
type input "#262"
type input "100"
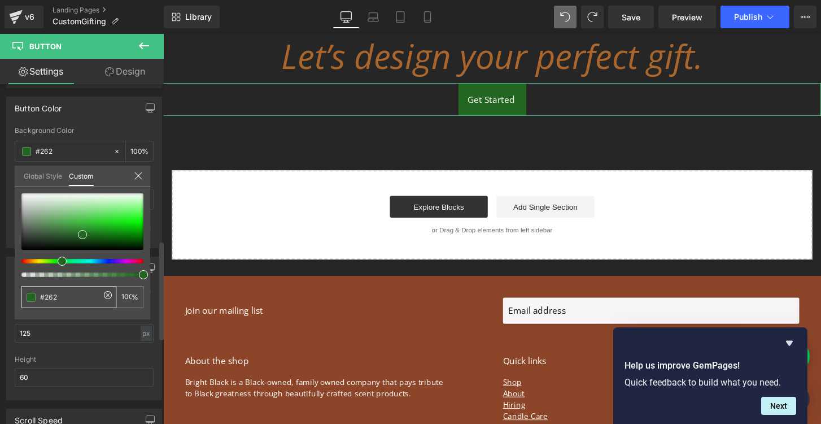
type input "#2626"
type input "40"
type input "#26262"
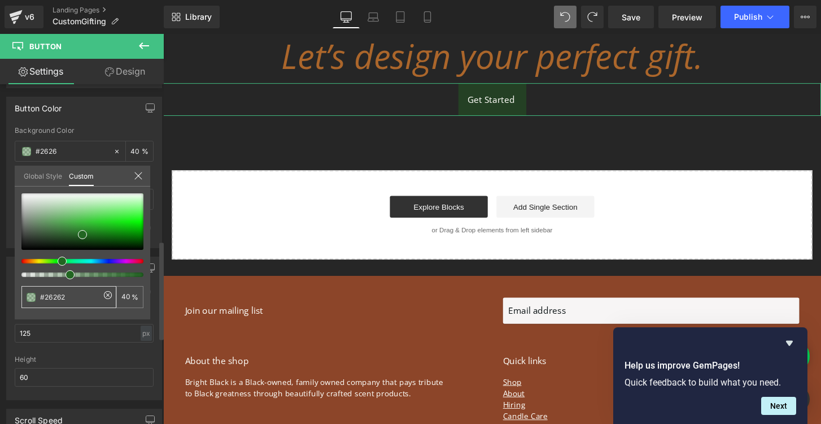
type input "#26262"
type input "0"
type input "#262626"
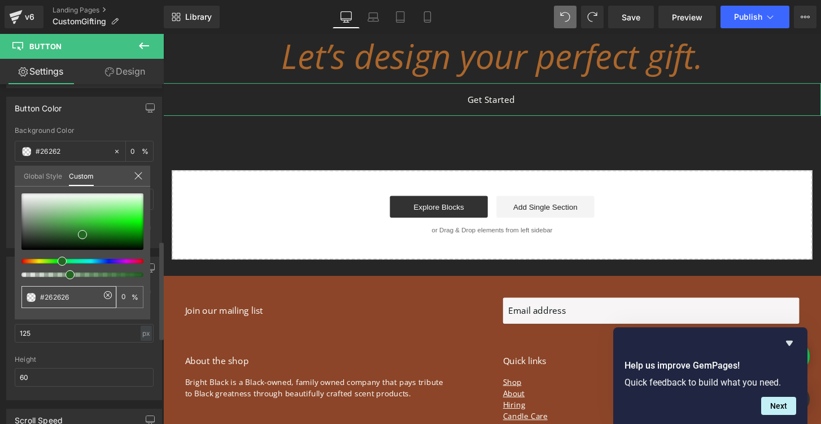
type input "100"
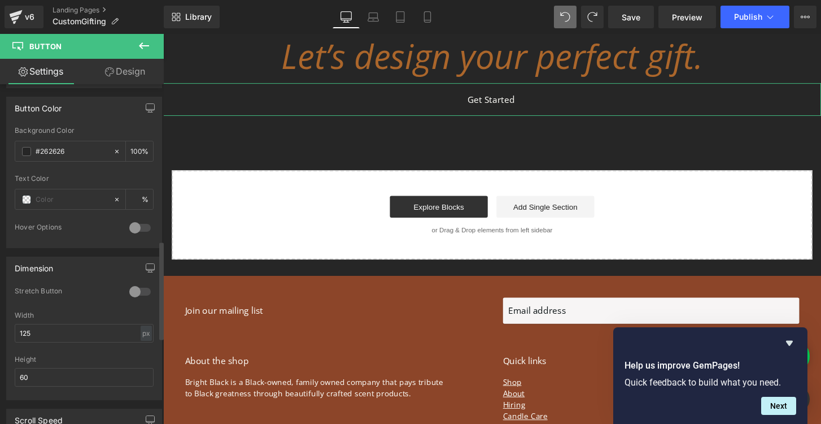
click at [59, 147] on input "#262626" at bounding box center [72, 151] width 72 height 12
type input "#a"
type input "0"
type input "#ab66"
type input "40"
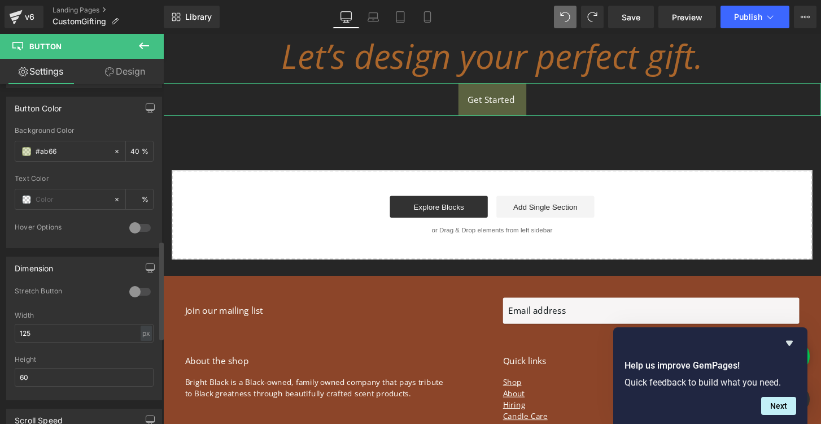
type input "#ab662"
type input "0"
type input "#ab662b"
type input "100"
type input "#ab662b"
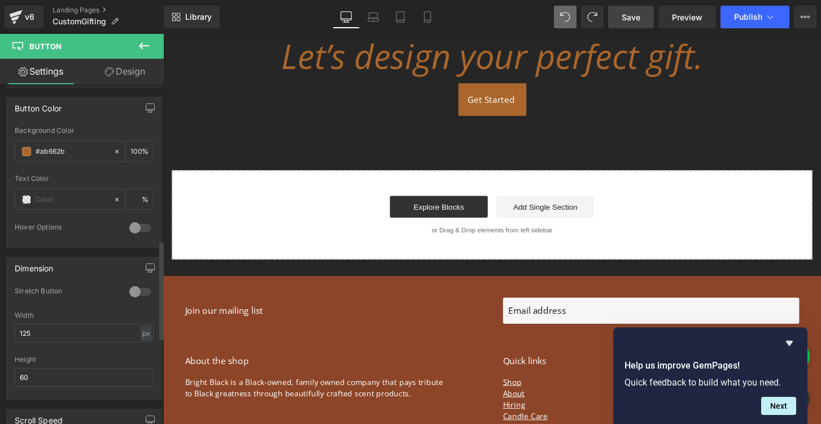
click at [629, 18] on span "Save" at bounding box center [631, 17] width 19 height 12
click at [693, 18] on span "Preview" at bounding box center [687, 17] width 30 height 12
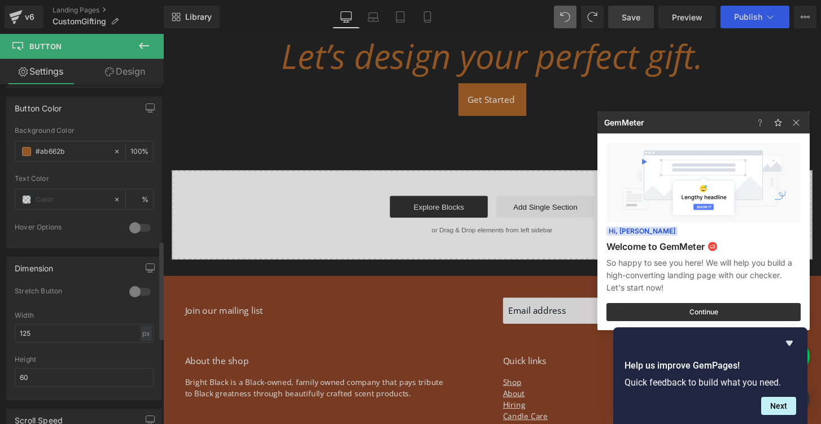
click at [753, 15] on div at bounding box center [410, 212] width 821 height 424
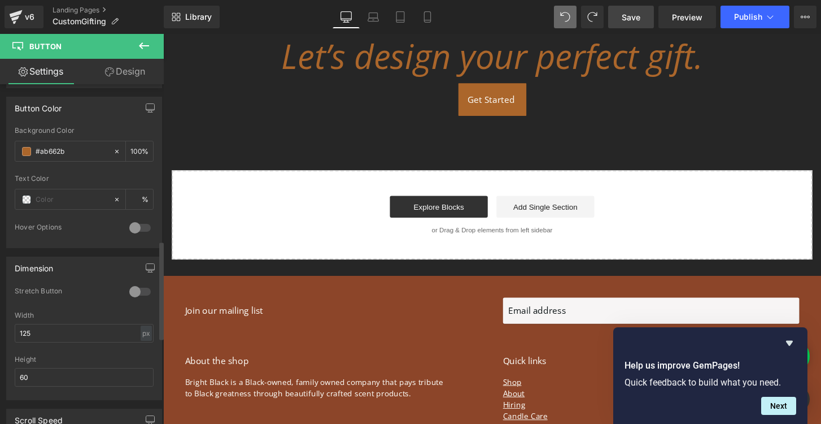
click at [753, 15] on span "Publish" at bounding box center [748, 16] width 28 height 9
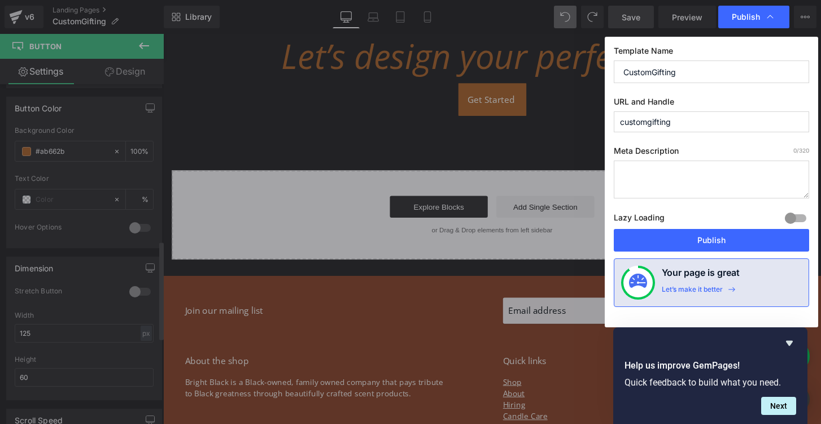
click at [712, 178] on textarea at bounding box center [711, 179] width 195 height 38
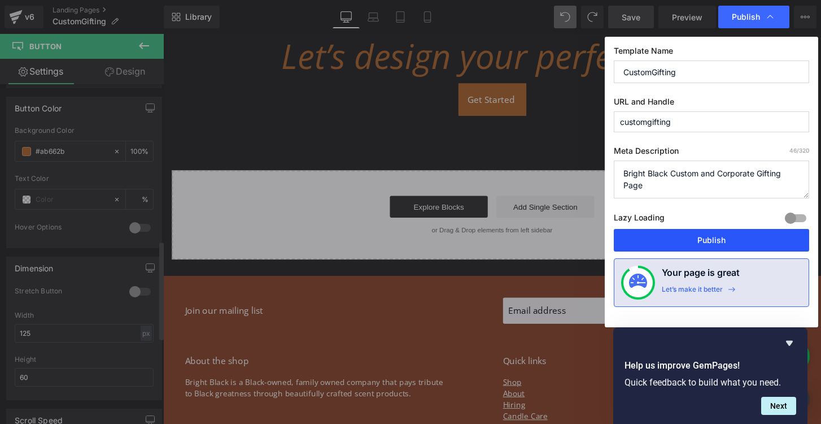
type textarea "Bright Black Custom and Corporate Gifting Page"
click at [701, 240] on button "Publish" at bounding box center [711, 240] width 195 height 23
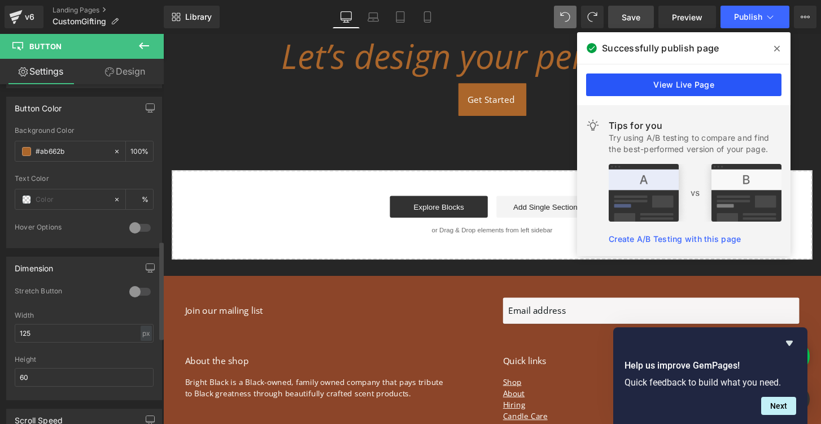
click at [696, 86] on link "View Live Page" at bounding box center [683, 84] width 195 height 23
